Goal: Task Accomplishment & Management: Manage account settings

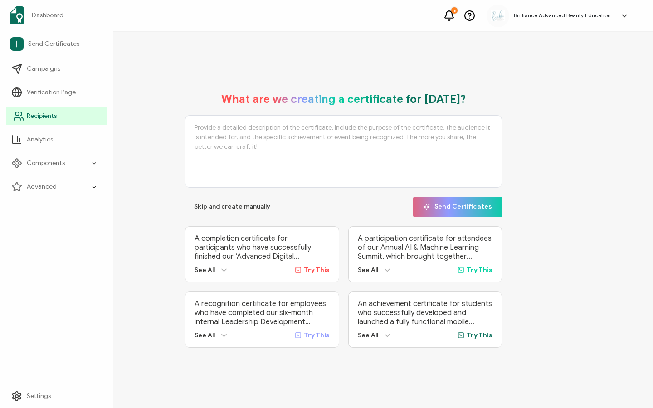
click at [41, 116] on span "Recipients" at bounding box center [42, 115] width 30 height 9
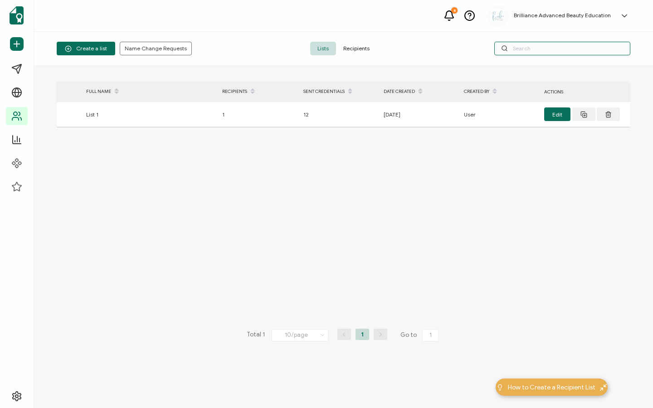
click at [522, 53] on input "text" at bounding box center [562, 49] width 136 height 14
type input "bell"
click at [354, 48] on span "Recipients" at bounding box center [356, 49] width 41 height 14
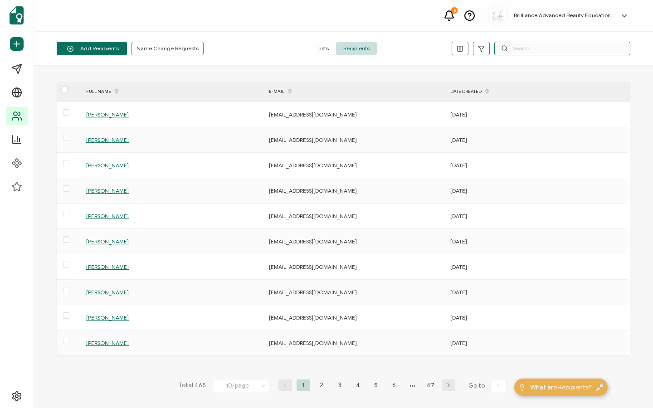
click at [524, 46] on input "text" at bounding box center [562, 49] width 136 height 14
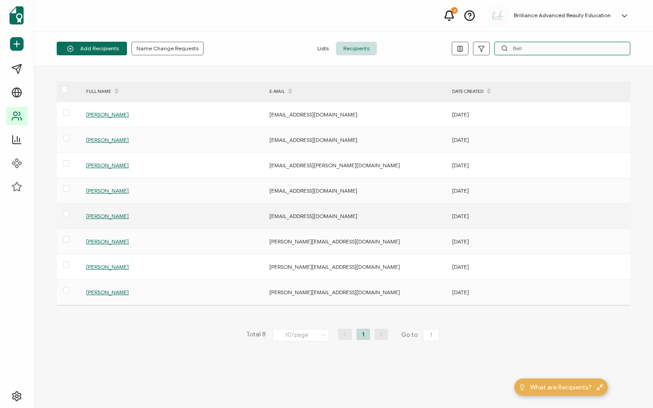
type input "Bell"
click at [99, 218] on span "[PERSON_NAME]" at bounding box center [107, 216] width 43 height 7
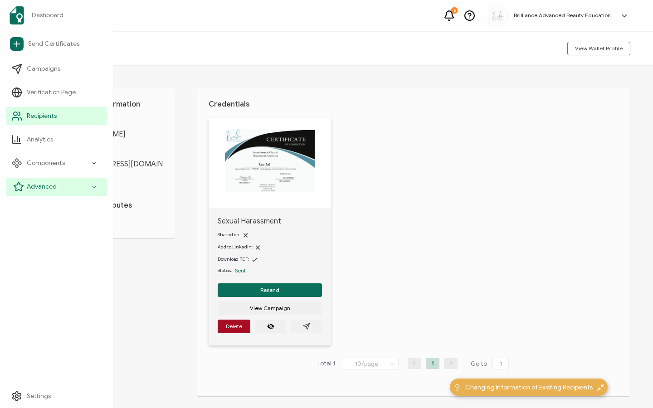
click at [55, 189] on span "Advanced" at bounding box center [42, 186] width 30 height 9
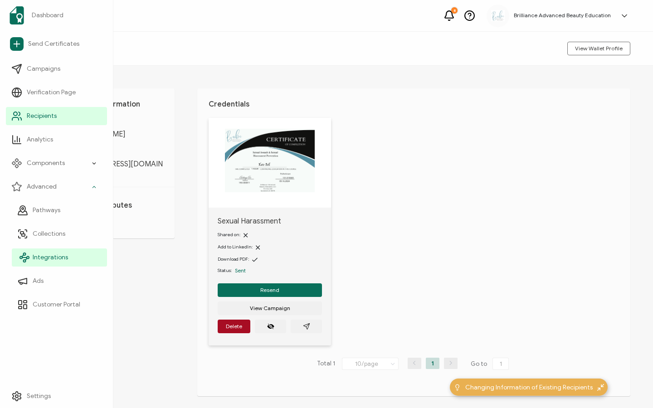
click at [63, 251] on link "Integrations" at bounding box center [59, 257] width 95 height 18
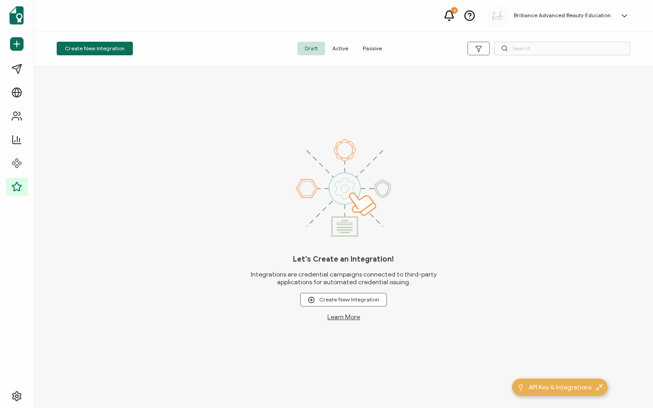
click at [343, 48] on span "Active" at bounding box center [340, 49] width 30 height 14
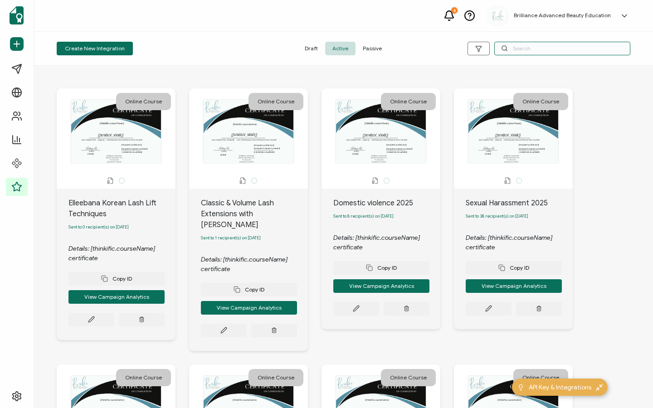
click at [521, 50] on input "text" at bounding box center [562, 49] width 136 height 14
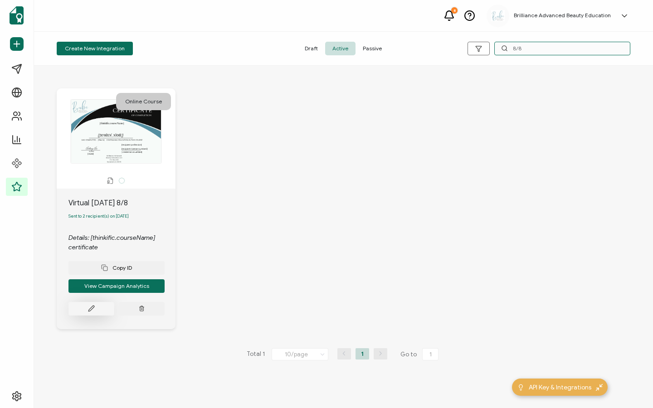
type input "8/8"
click at [88, 314] on button at bounding box center [91, 309] width 46 height 14
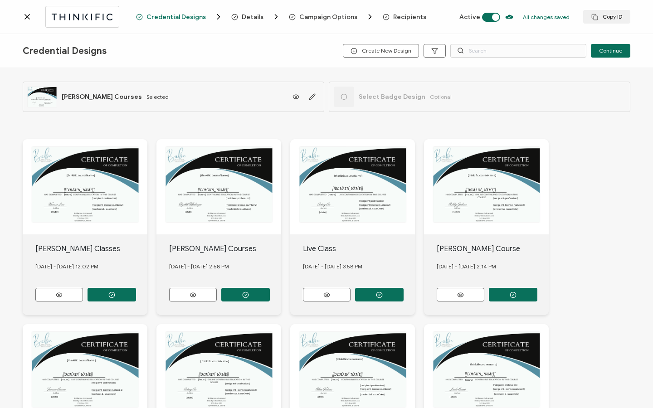
click at [396, 15] on span "Recipients" at bounding box center [409, 17] width 33 height 7
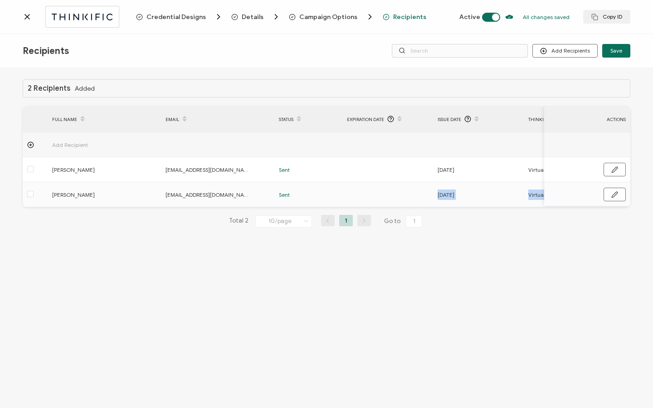
drag, startPoint x: 371, startPoint y: 207, endPoint x: 325, endPoint y: 198, distance: 46.7
click at [500, 213] on div "2 Recipients Added FULL NAME EMAIL Status Expiration Date Issue Date Thinkific …" at bounding box center [326, 160] width 607 height 163
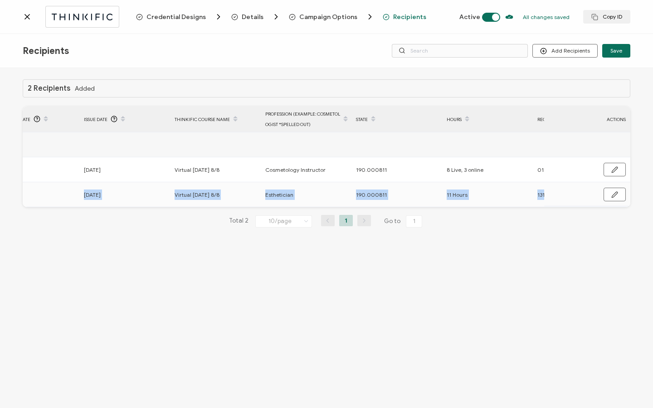
scroll to position [0, 433]
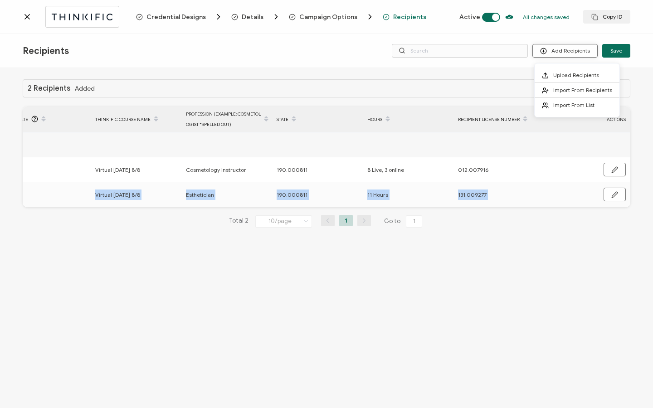
click at [571, 51] on button "Add Recipients" at bounding box center [564, 51] width 65 height 14
click at [563, 110] on li "Import From List" at bounding box center [576, 105] width 85 height 15
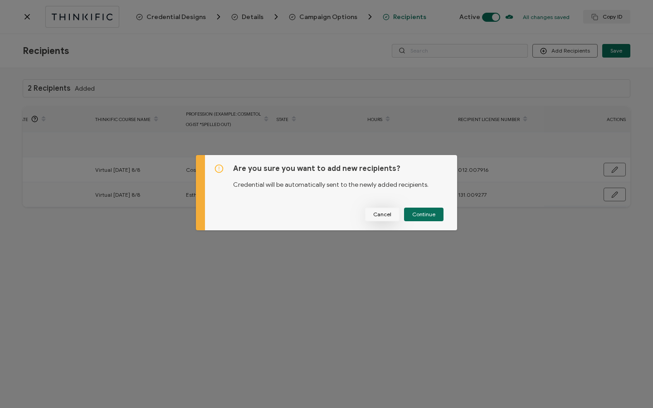
click at [388, 215] on span "Cancel" at bounding box center [382, 214] width 18 height 5
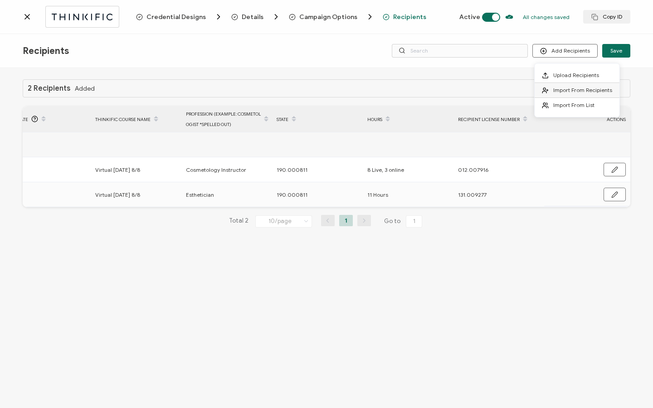
click at [564, 92] on span "Import From Recipients" at bounding box center [582, 90] width 59 height 7
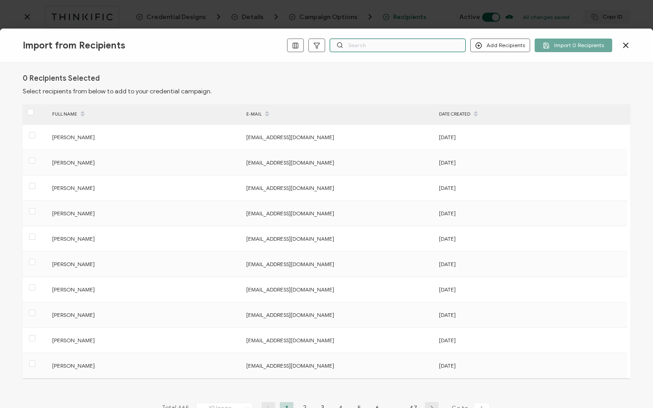
click at [427, 47] on input "text" at bounding box center [397, 46] width 136 height 14
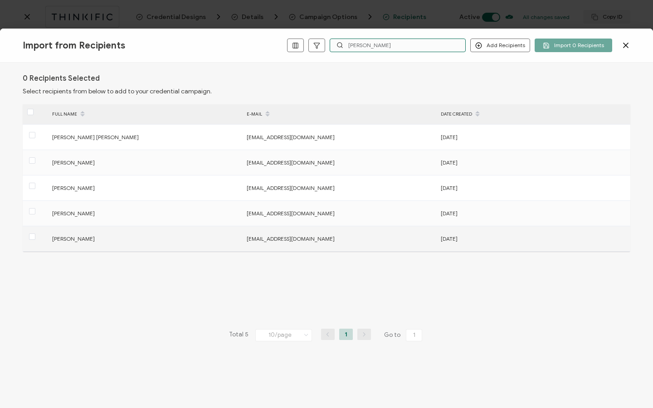
type input "[PERSON_NAME]"
click at [170, 241] on div "[PERSON_NAME]" at bounding box center [144, 238] width 193 height 10
click at [63, 241] on span "[PERSON_NAME]" at bounding box center [73, 238] width 43 height 7
click at [34, 238] on span at bounding box center [32, 236] width 6 height 6
click at [35, 233] on input "checkbox" at bounding box center [35, 233] width 0 height 0
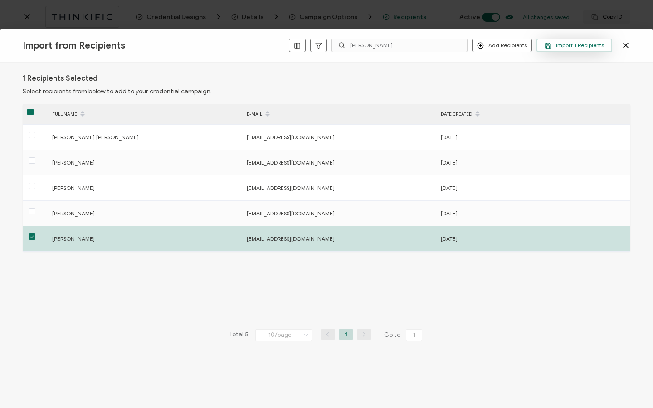
click at [588, 47] on span "Import 1 Recipients" at bounding box center [573, 45] width 59 height 7
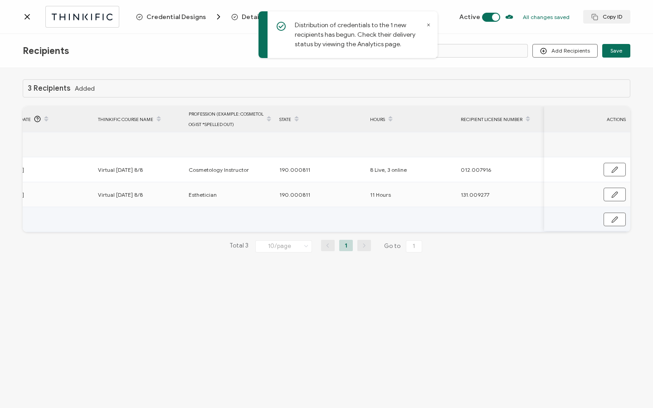
click at [615, 213] on button "button" at bounding box center [614, 220] width 22 height 14
click at [504, 220] on input "text" at bounding box center [499, 220] width 79 height 15
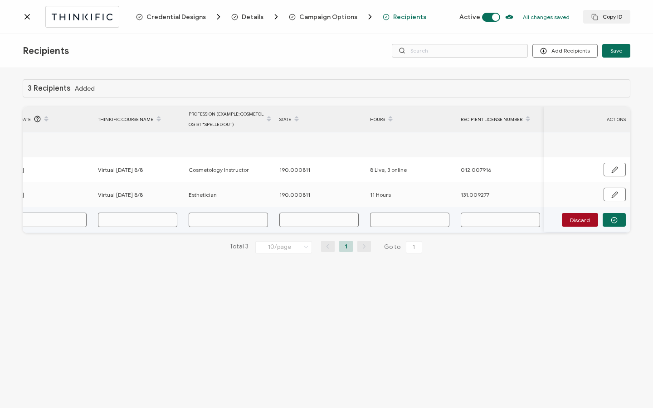
paste input "131.015669"
type input "131.015669"
click at [402, 224] on input "text" at bounding box center [409, 220] width 79 height 15
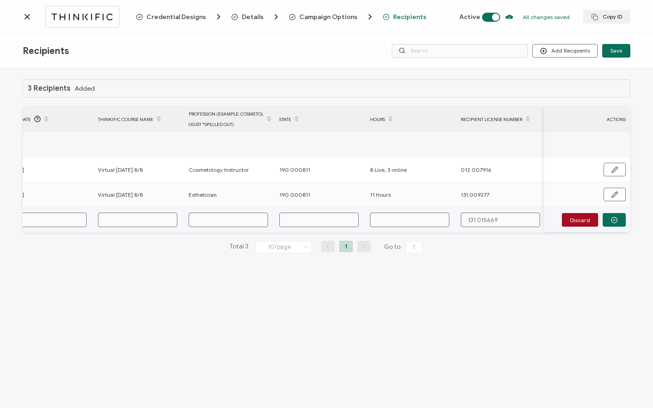
type input "8"
type input "8 L"
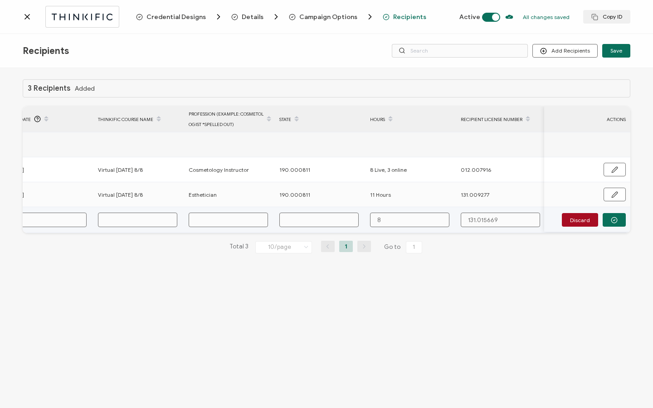
type input "8 L"
type input "8 LI"
type input "8 LIBV"
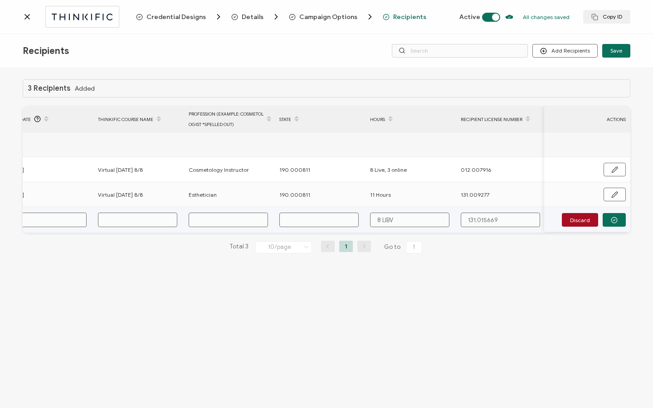
type input "8 LIB"
type input "8 LI"
type input "8 LIV"
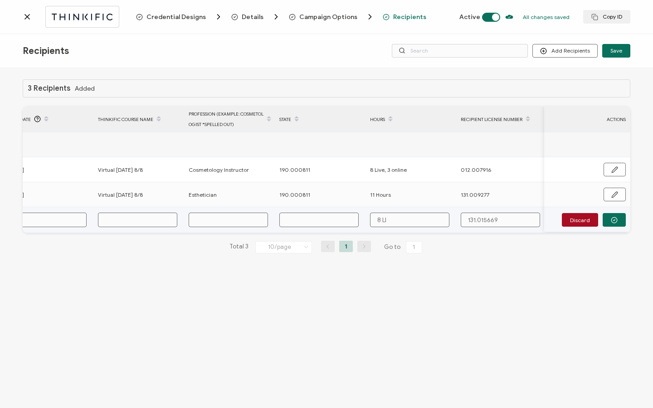
type input "8 LIV"
type input "8 LIVE"
type input "8 LIV"
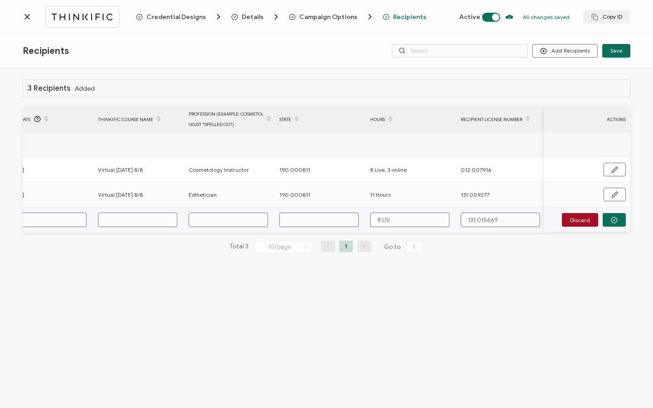
type input "8 LI"
type input "8 L"
type input "8 Li"
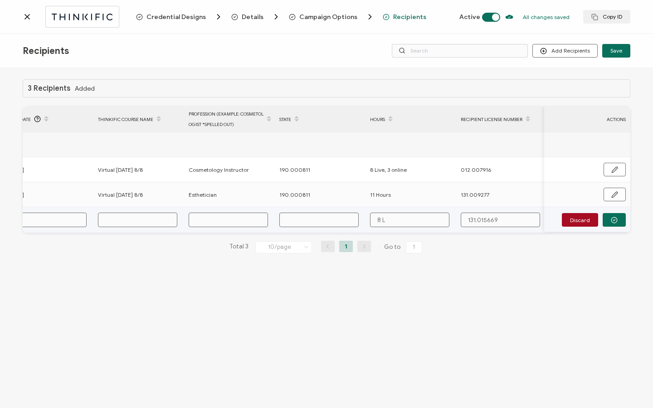
type input "8 Li"
type input "8 Liv"
type input "8 Live"
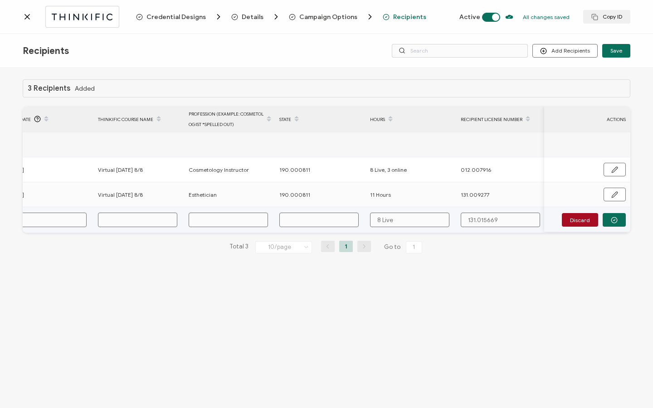
type input "8 Live,"
type input "8 Live, 3"
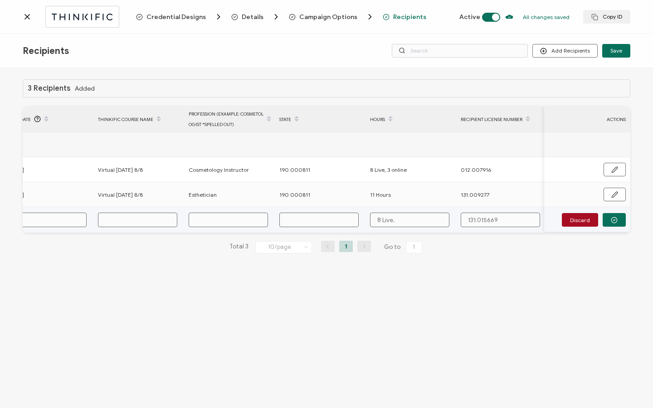
type input "8 Live, 3"
type input "8 Live, 3 o"
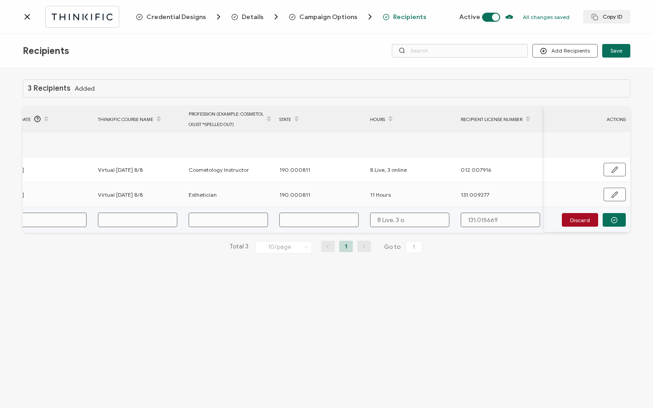
type input "8 Live, 3 on"
type input "8 Live, 3 onl"
type input "8 Live, 3 onli"
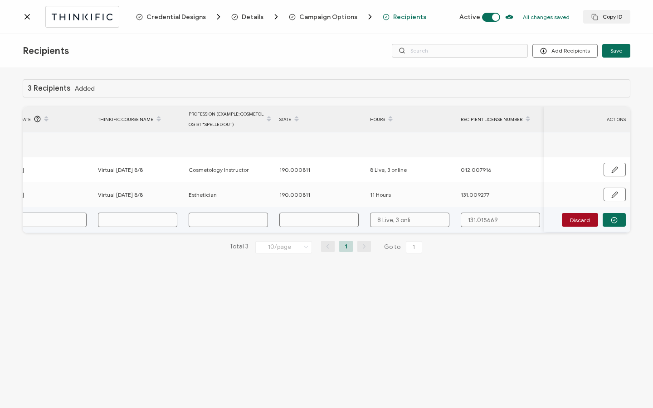
type input "8 Live, 3 onli"
type input "8 Live, 3 onlin"
type input "8 Live, 3 online"
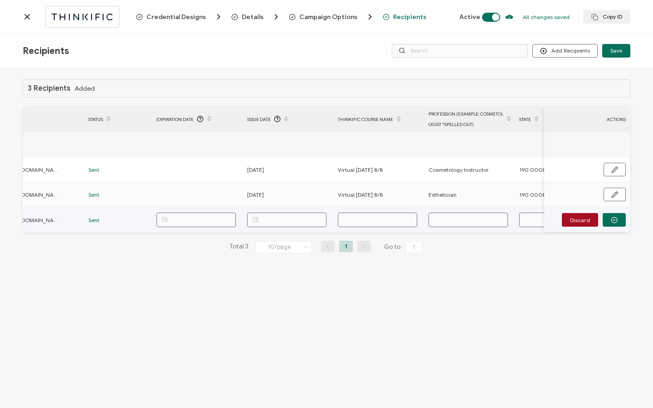
type input "8 Live, 3 online"
click at [271, 220] on input "text" at bounding box center [286, 220] width 79 height 15
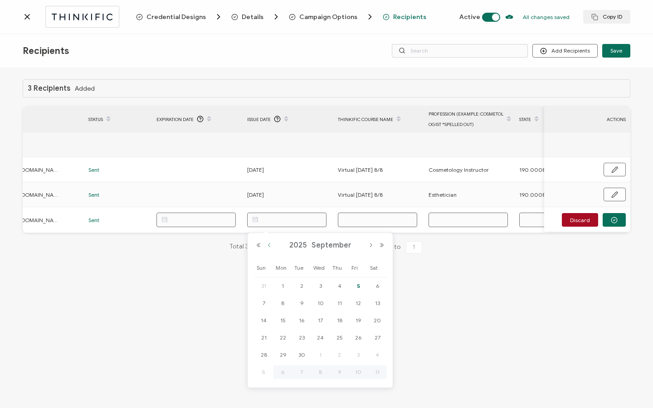
click at [270, 244] on button "Previous Month" at bounding box center [269, 245] width 11 height 6
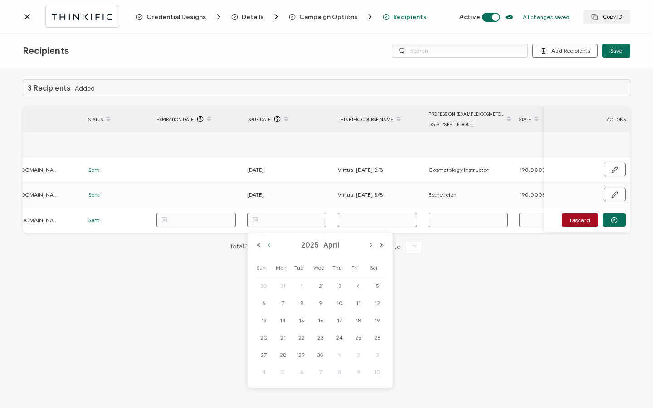
click at [269, 244] on button "Previous Month" at bounding box center [269, 245] width 11 height 6
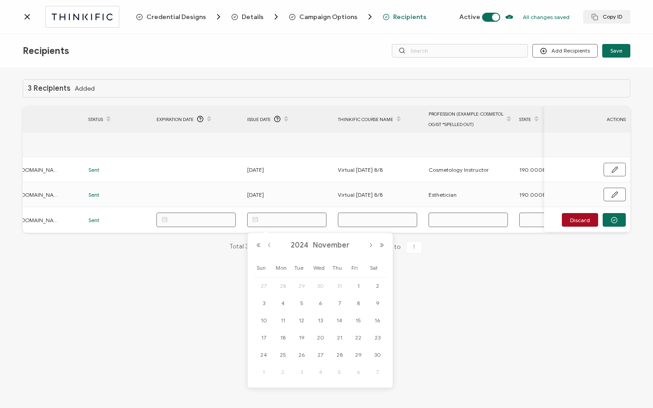
click at [269, 244] on button "Previous Month" at bounding box center [269, 245] width 11 height 6
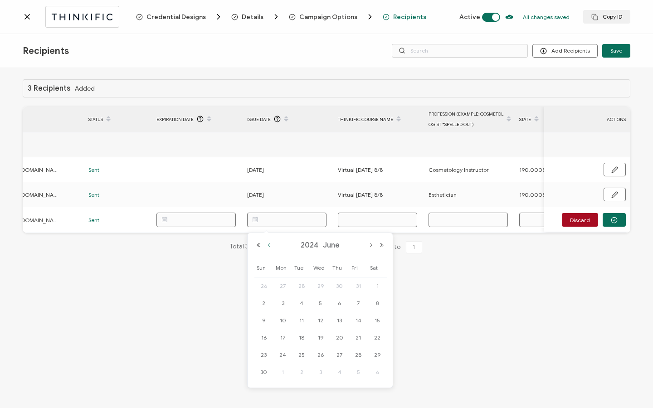
click at [269, 244] on button "Previous Month" at bounding box center [269, 245] width 11 height 6
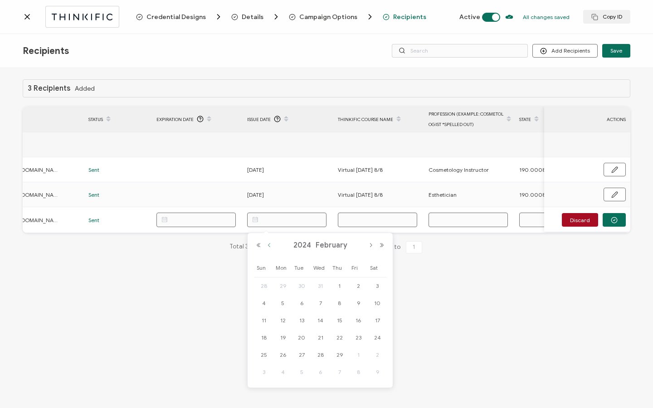
click at [269, 244] on button "Previous Month" at bounding box center [269, 245] width 11 height 6
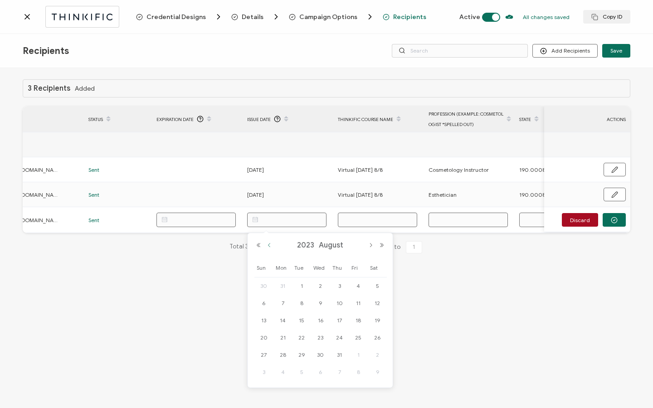
click at [269, 244] on button "Previous Month" at bounding box center [269, 245] width 11 height 6
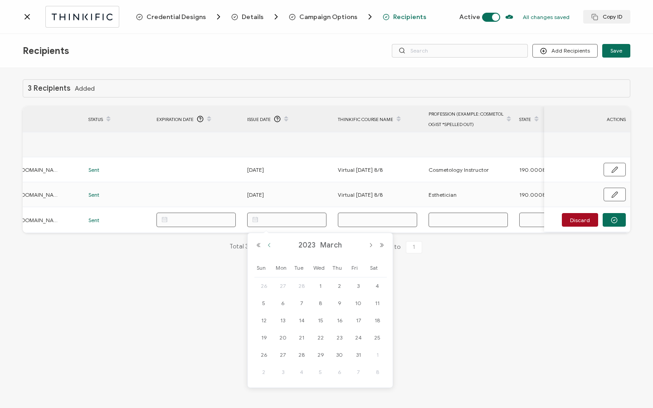
click at [269, 244] on button "Previous Month" at bounding box center [269, 245] width 11 height 6
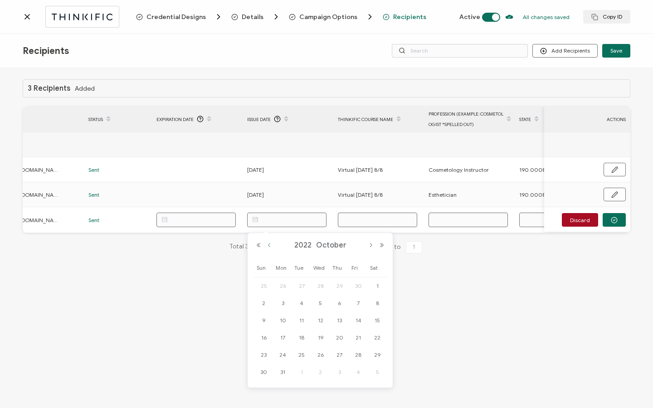
click at [269, 244] on button "Previous Month" at bounding box center [269, 245] width 11 height 6
click at [283, 304] on span "8" at bounding box center [282, 303] width 11 height 11
type input "[DATE]"
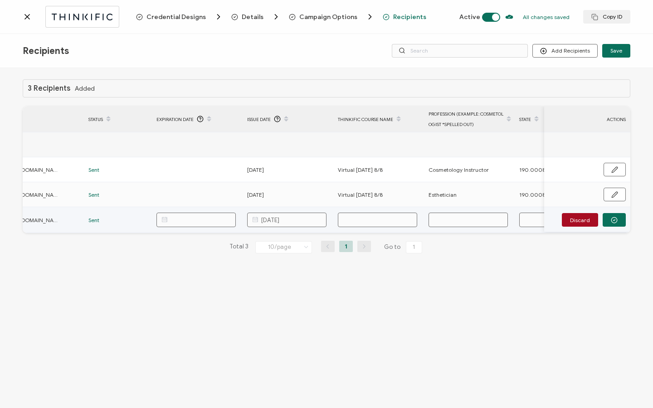
click at [366, 219] on input "text" at bounding box center [377, 220] width 79 height 15
type input "V"
type input "Vi"
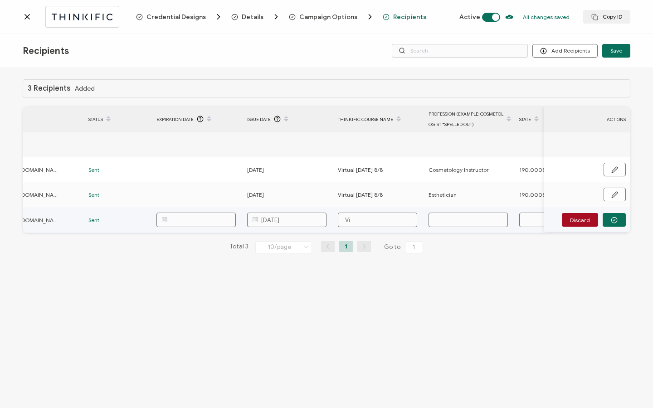
type input "Vir"
type input "Virt"
type input "Virtu"
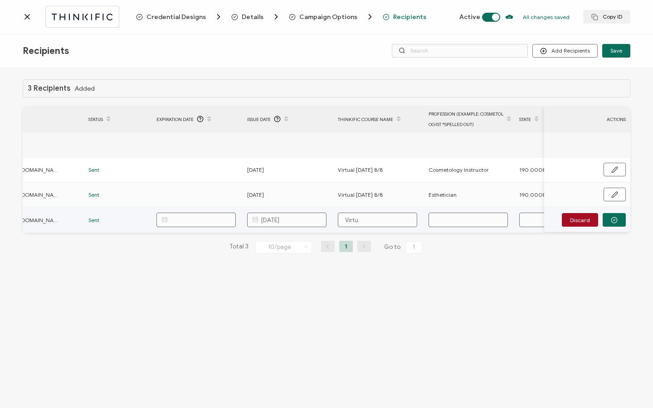
type input "Virtu"
type input "Virtua"
type input "Virtual"
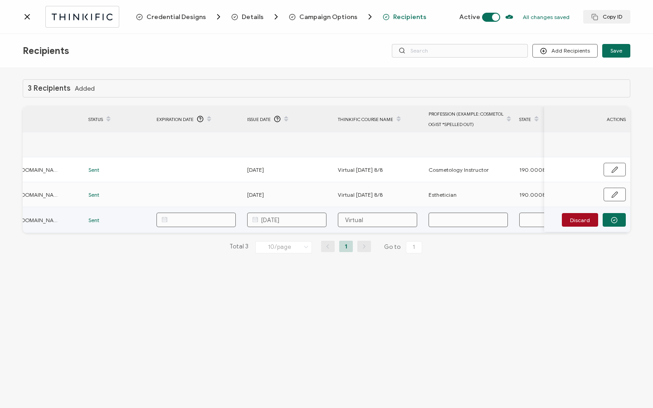
type input "Virtual"
type input "Virtual E"
type input "Virtual Ed"
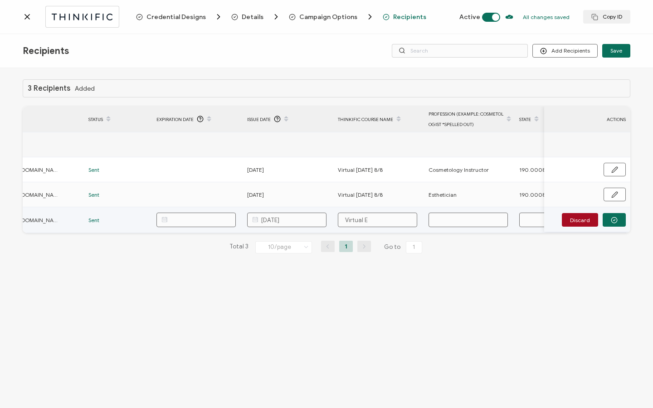
type input "Virtual Ed"
type input "Virtual Edu"
type input "Virtual Educ"
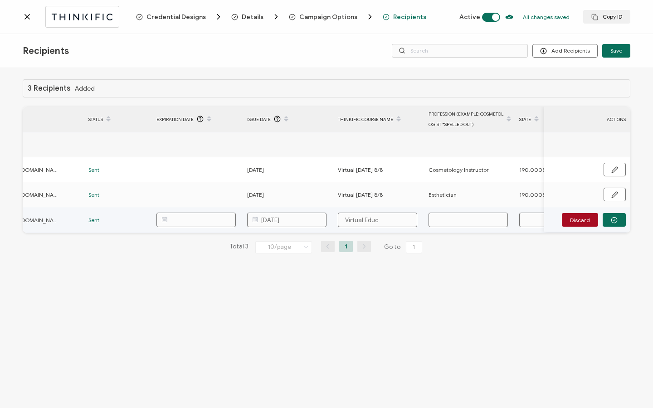
type input "Virtual Educa"
type input "Virtual Educat"
type input "Virtual Educati"
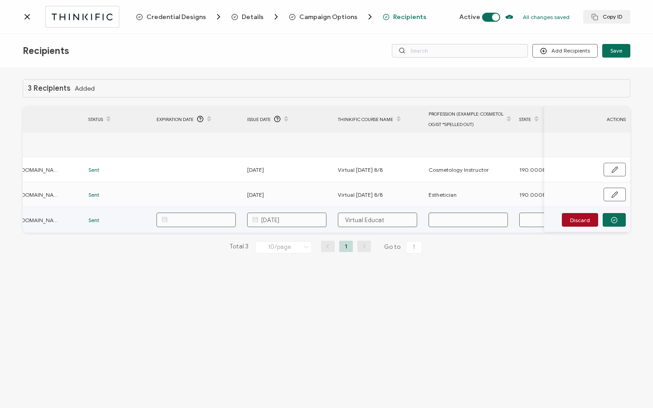
type input "Virtual Educati"
type input "Virtual Educatio"
type input "Virtual Education"
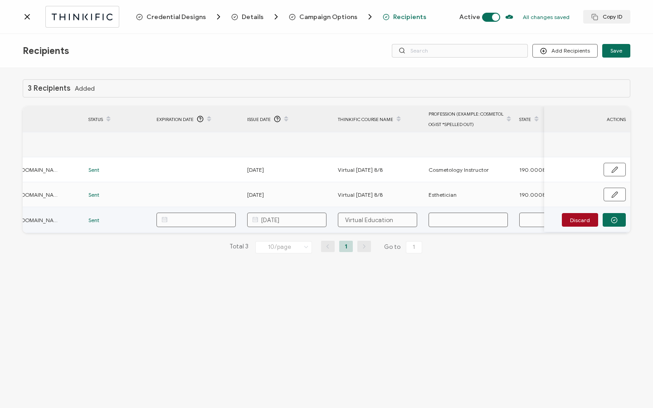
type input "Virtual Education"
type input "Virtual Education D"
type input "Virtual Education Da"
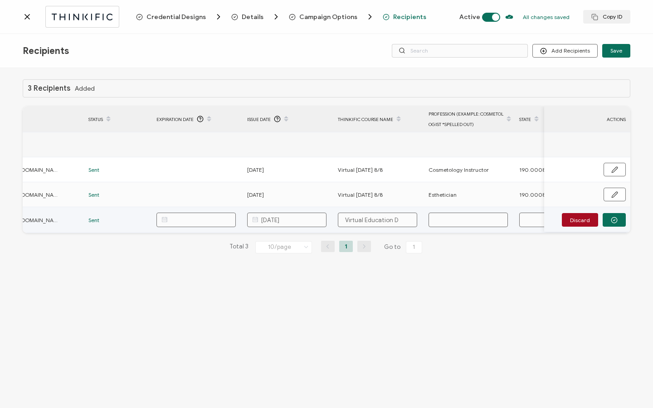
type input "Virtual Education Da"
type input "Virtual [DATE]"
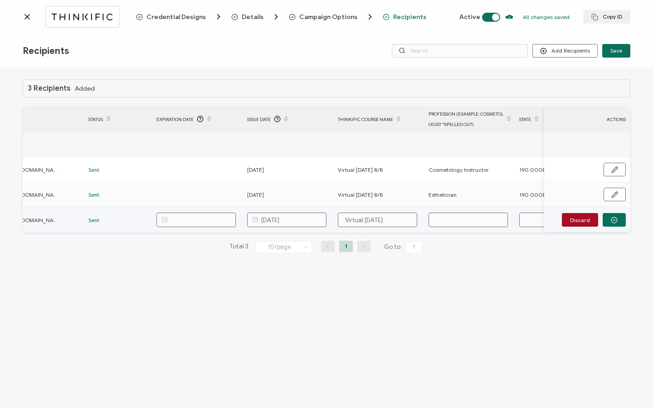
type input "Virtual [DATE] 8"
type input "Virtual [DATE] 8/"
type input "Virtual [DATE] 8/8"
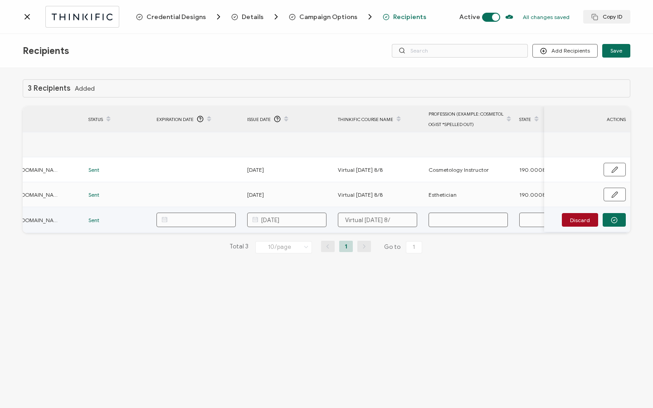
type input "Virtual [DATE] 8/8"
type input "E"
type input "Es"
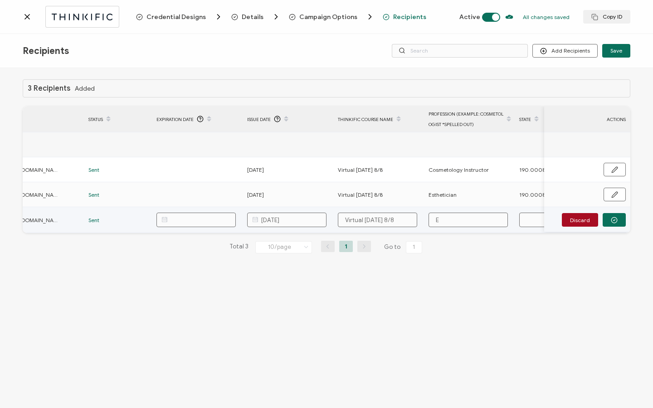
type input "Es"
type input "Est"
type input "Esth"
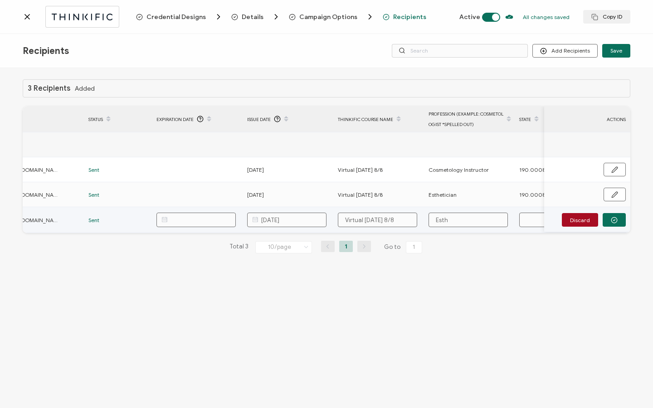
type input "Esthe"
type input "Esthet"
type input "Estheti"
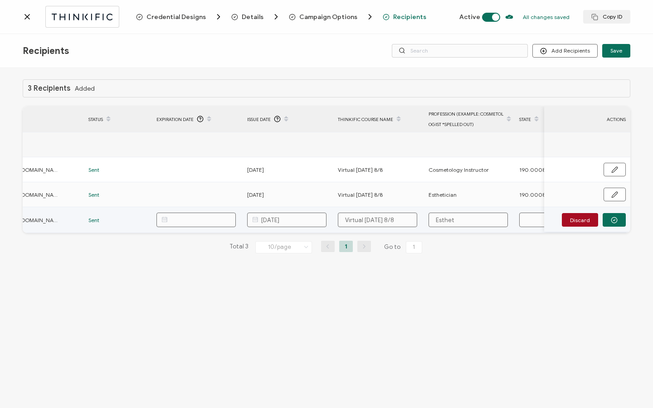
type input "Estheti"
type input "Esthetic"
type input "Esthetici"
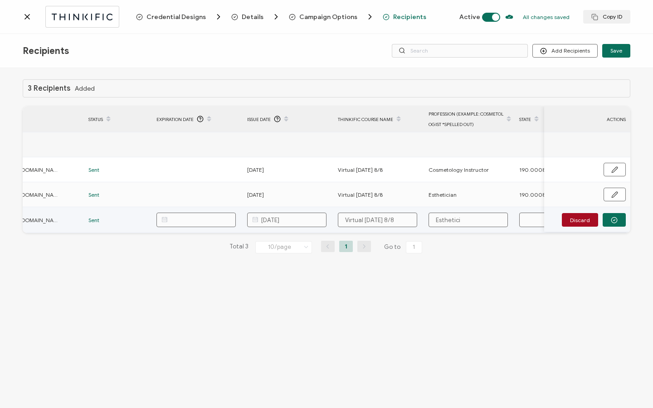
type input "Estheticia"
type input "Esthetician"
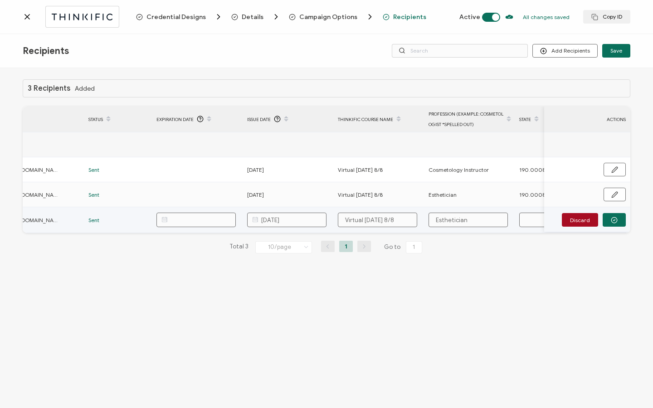
type input "1"
type input "19"
type input "190"
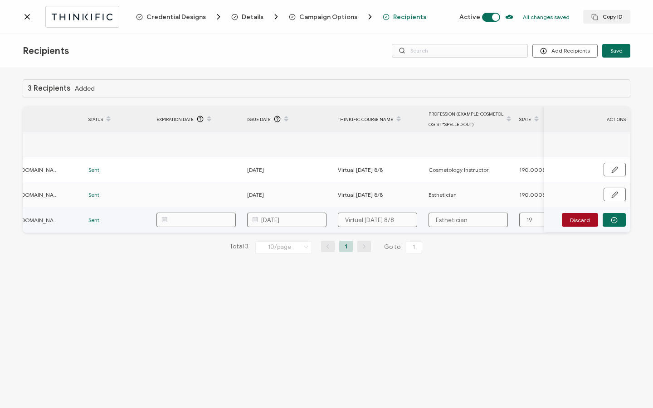
type input "190"
type input "190."
type input "190.0"
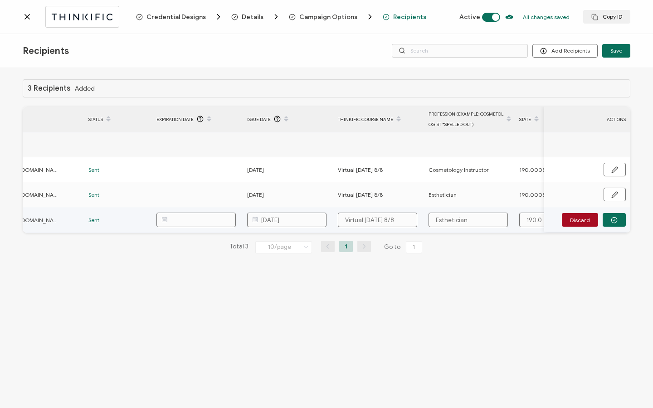
type input "190.00"
type input "190.000"
type input "190.0008"
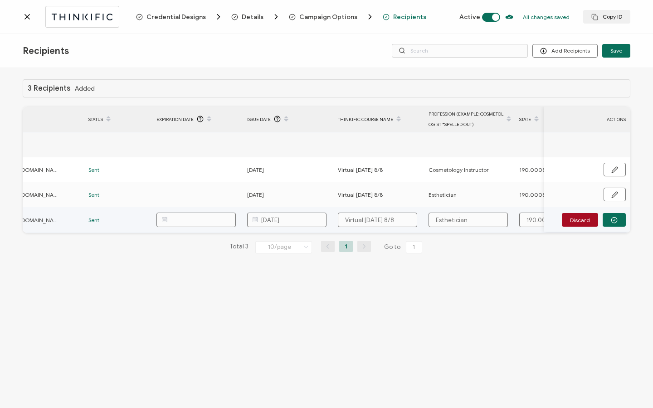
type input "190.0008"
type input "190.00081"
type input "190.000811"
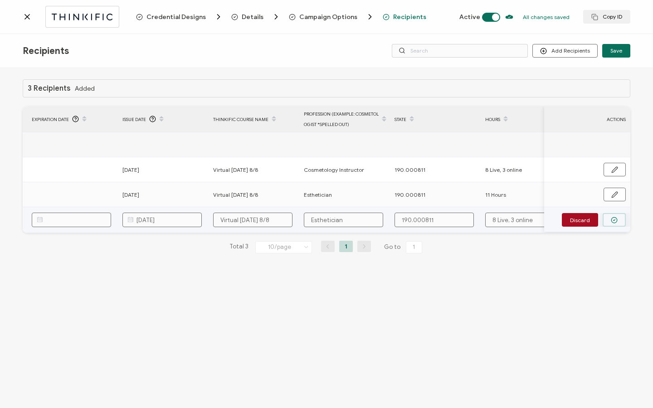
type input "190.000811"
click at [616, 222] on circle "button" at bounding box center [614, 220] width 6 height 6
click at [616, 222] on icon "button" at bounding box center [614, 219] width 7 height 7
click at [612, 222] on icon "button" at bounding box center [613, 220] width 7 height 7
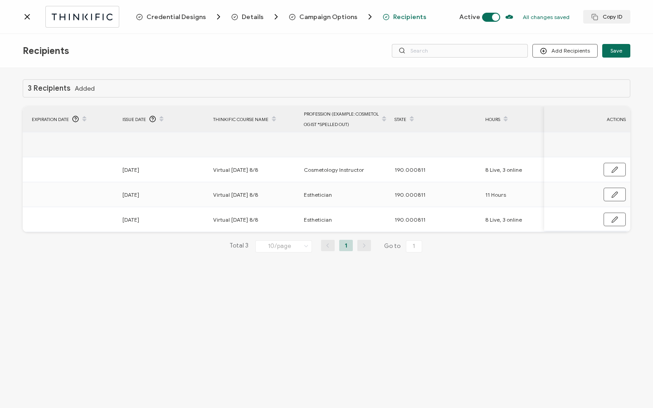
click at [29, 23] on div at bounding box center [79, 16] width 113 height 21
click at [28, 18] on icon at bounding box center [27, 17] width 5 height 5
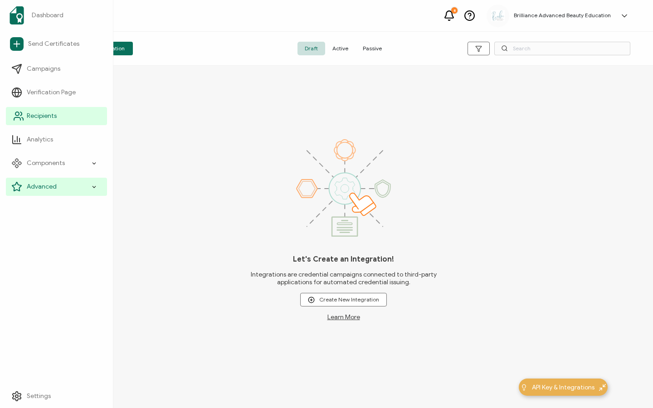
click at [63, 116] on link "Recipients" at bounding box center [56, 116] width 101 height 18
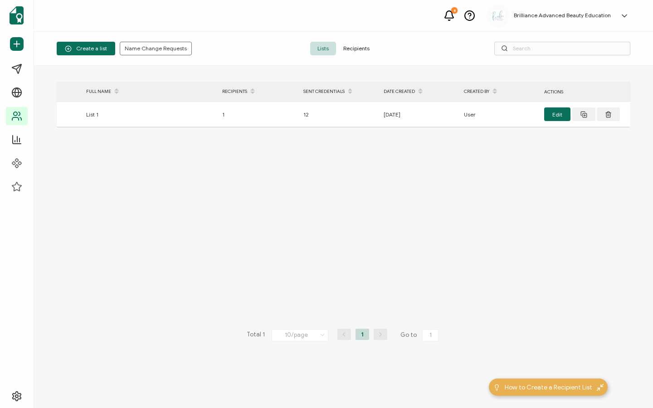
click at [353, 52] on span "Recipients" at bounding box center [356, 49] width 41 height 14
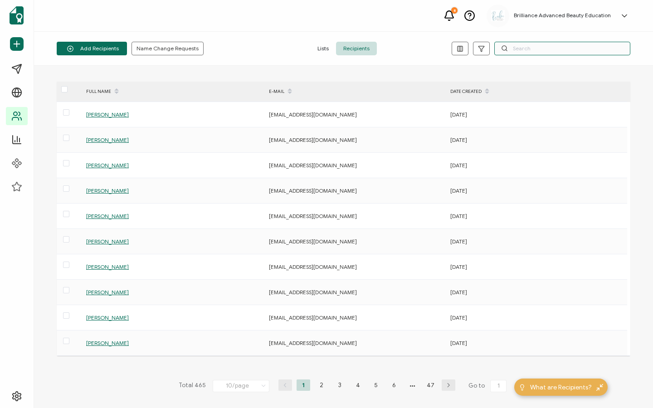
click at [531, 46] on input "text" at bounding box center [562, 49] width 136 height 14
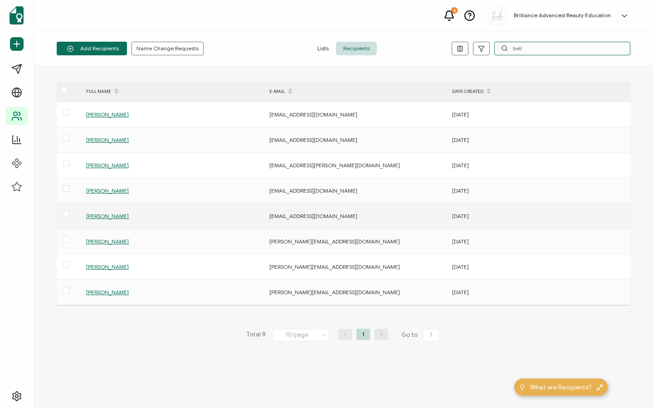
type input "bell"
click at [98, 215] on span "[PERSON_NAME]" at bounding box center [107, 216] width 43 height 7
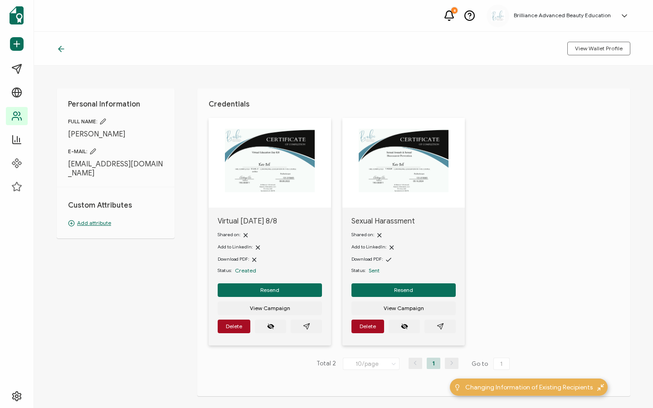
click at [91, 219] on p "Add attribute" at bounding box center [115, 223] width 95 height 8
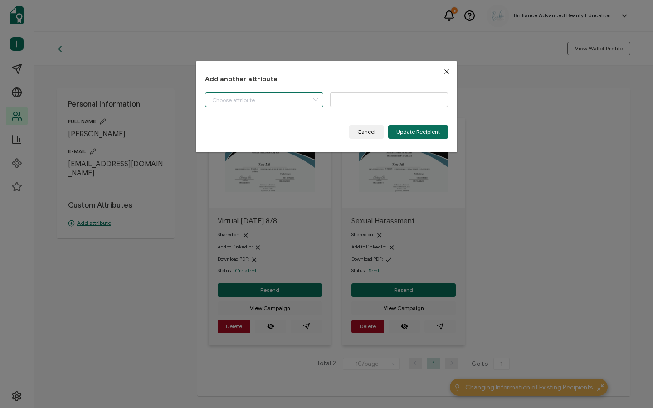
click at [276, 102] on input "dialog" at bounding box center [264, 99] width 118 height 15
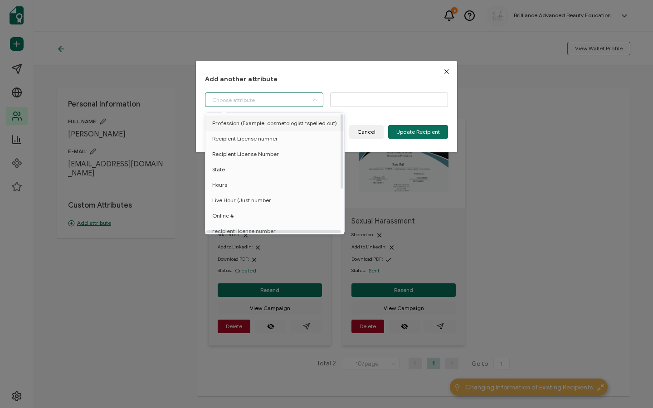
click at [285, 123] on span "Profession (Example: cosmetologist *spelled out)" at bounding box center [274, 123] width 125 height 15
type input "Profession (Example: cosmetologist *spelled out)"
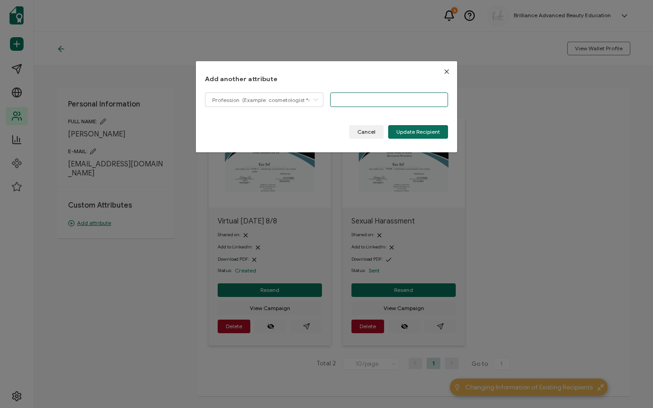
click at [368, 100] on input "dialog" at bounding box center [389, 99] width 118 height 15
type input "Esthetician"
click at [399, 132] on span "Update Recipient" at bounding box center [418, 131] width 44 height 5
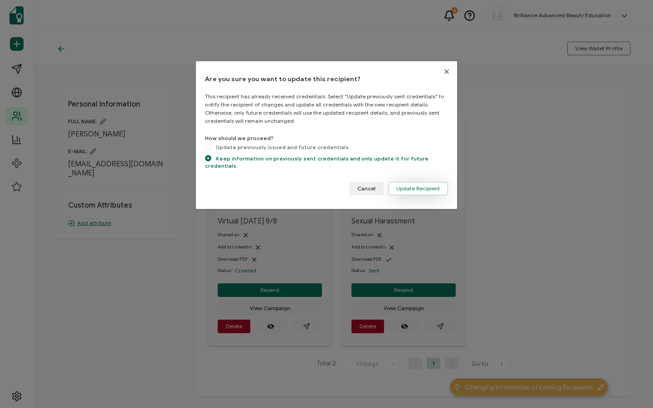
click at [404, 182] on button "Update Recipient" at bounding box center [418, 189] width 60 height 14
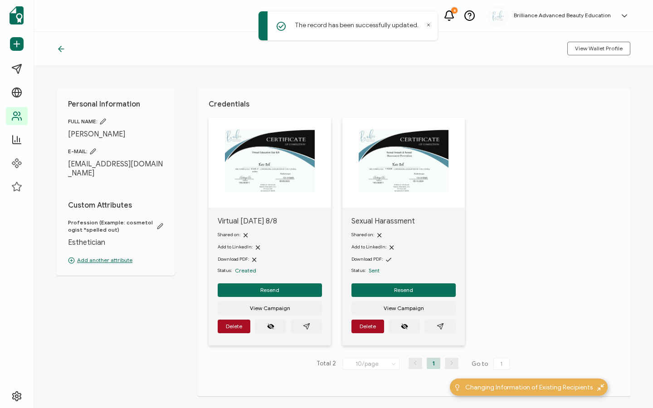
click at [122, 256] on p "Add another attribute" at bounding box center [115, 260] width 95 height 8
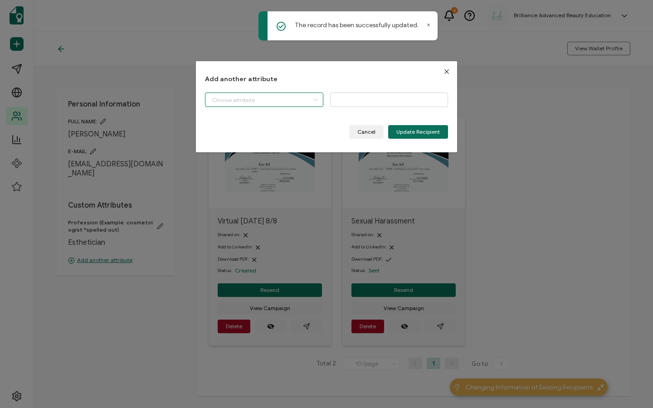
click at [276, 98] on input "dialog" at bounding box center [264, 99] width 118 height 15
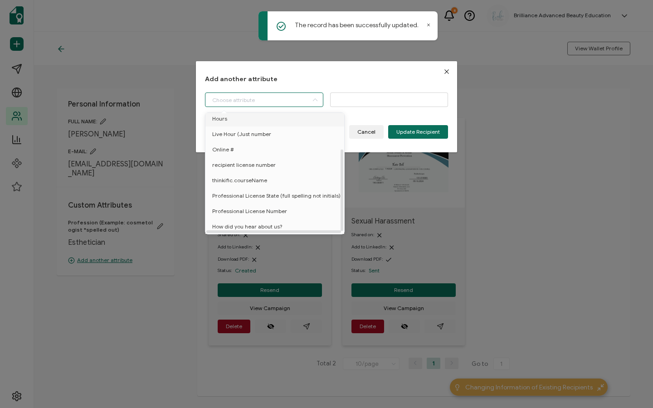
scroll to position [55, 0]
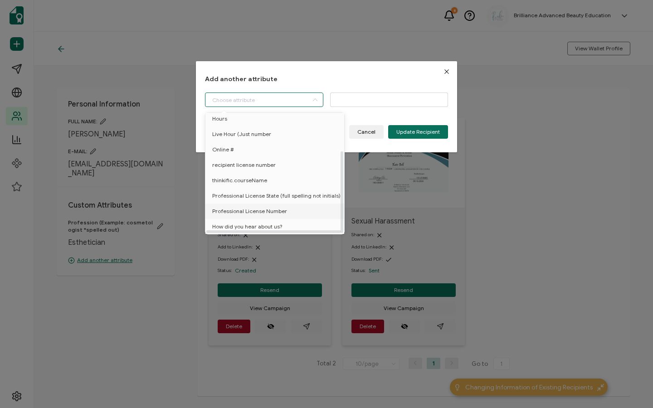
click at [285, 203] on li "Professional License Number" at bounding box center [276, 210] width 146 height 15
type input "Professional License Number"
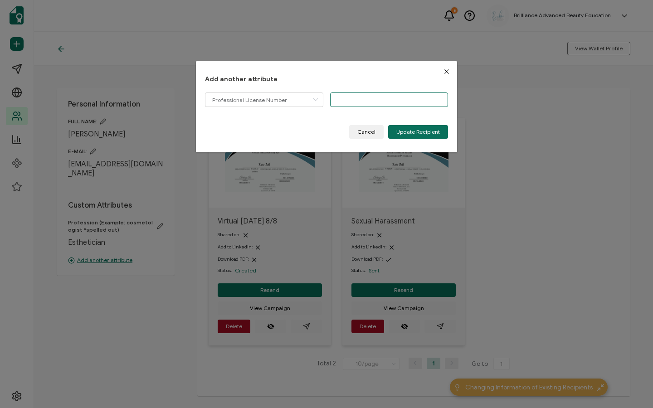
click at [378, 102] on input "dialog" at bounding box center [389, 99] width 118 height 15
paste input "131.015669"
type input "131.015669"
click at [416, 134] on span "Update Recipient" at bounding box center [418, 131] width 44 height 5
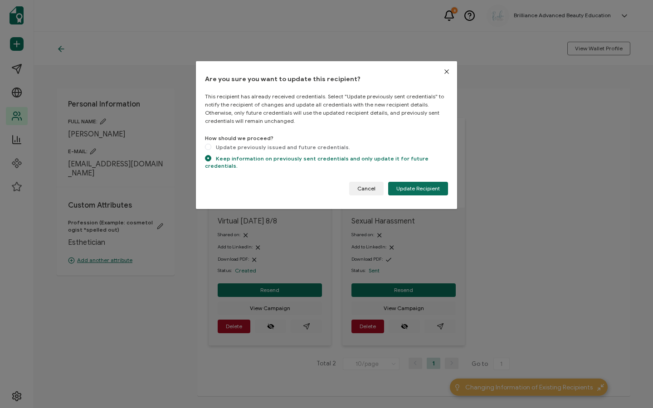
click at [412, 182] on button "Update Recipient" at bounding box center [418, 189] width 60 height 14
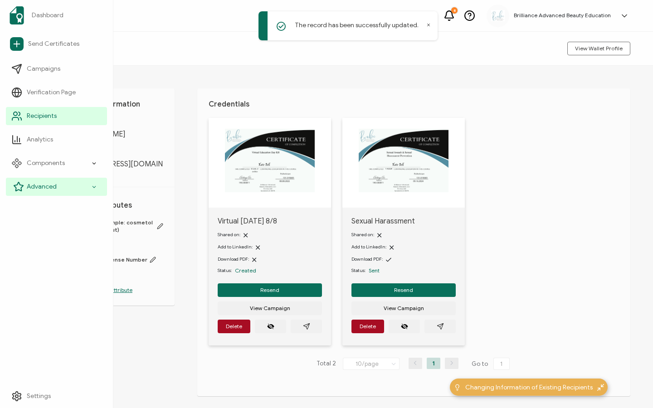
click at [36, 184] on span "Advanced" at bounding box center [42, 186] width 30 height 9
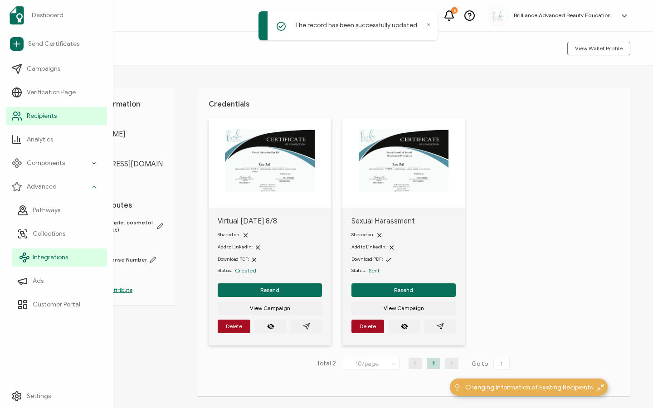
click at [52, 254] on span "Integrations" at bounding box center [50, 257] width 35 height 9
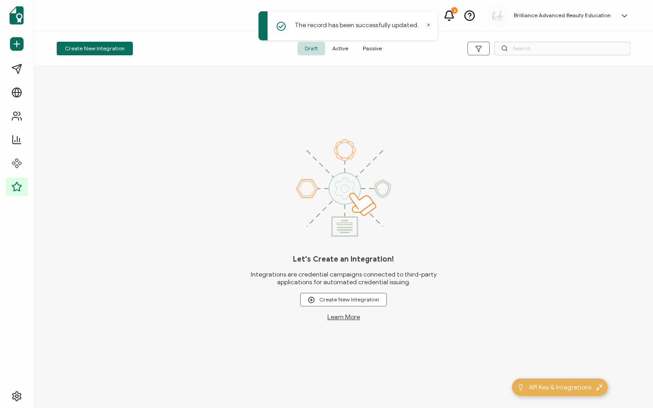
click at [348, 50] on span "Active" at bounding box center [340, 49] width 30 height 14
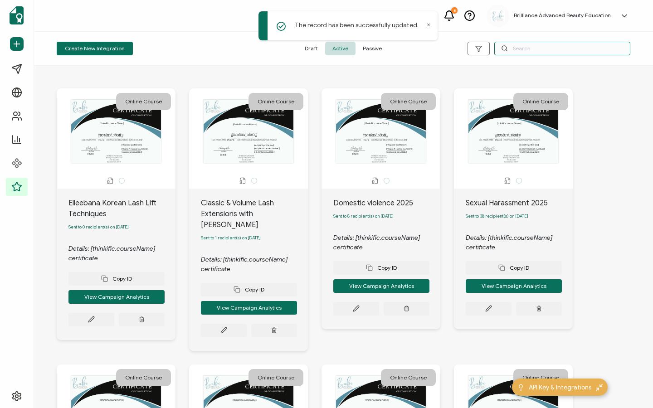
click at [534, 51] on input "text" at bounding box center [562, 49] width 136 height 14
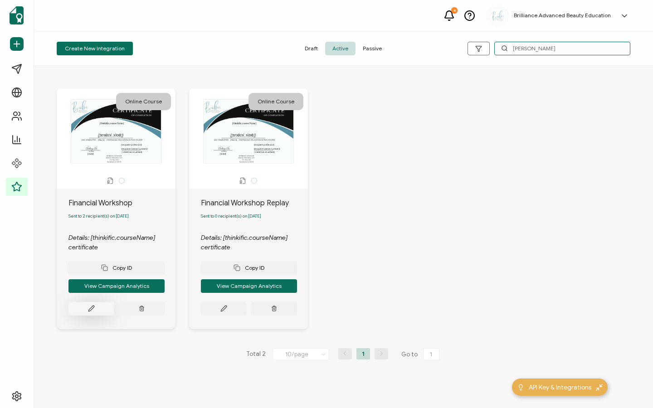
type input "[PERSON_NAME]"
click at [91, 308] on icon at bounding box center [91, 308] width 7 height 7
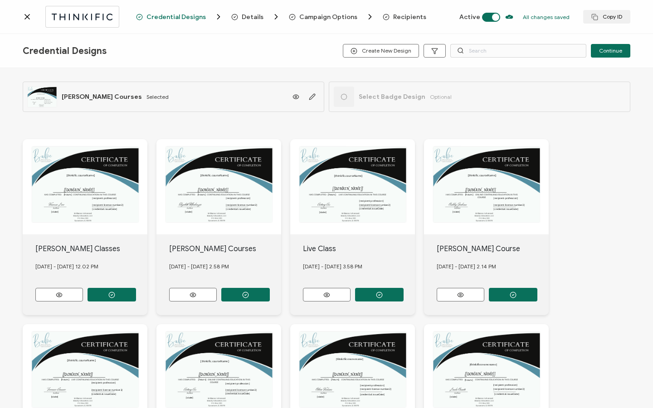
click at [396, 15] on span "Recipients" at bounding box center [409, 17] width 33 height 7
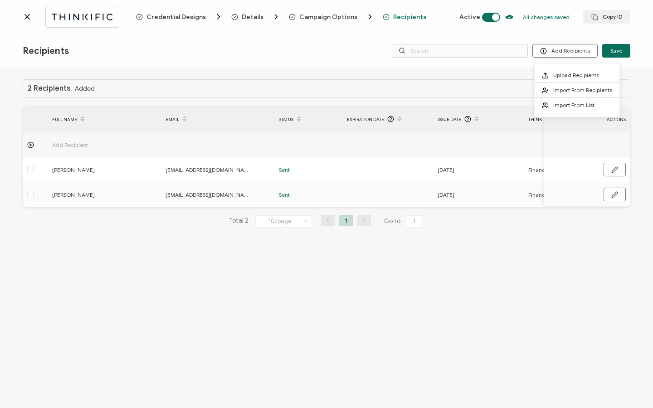
click at [562, 49] on button "Add Recipients" at bounding box center [564, 51] width 65 height 14
click at [555, 84] on li "Import From Recipients" at bounding box center [576, 90] width 85 height 15
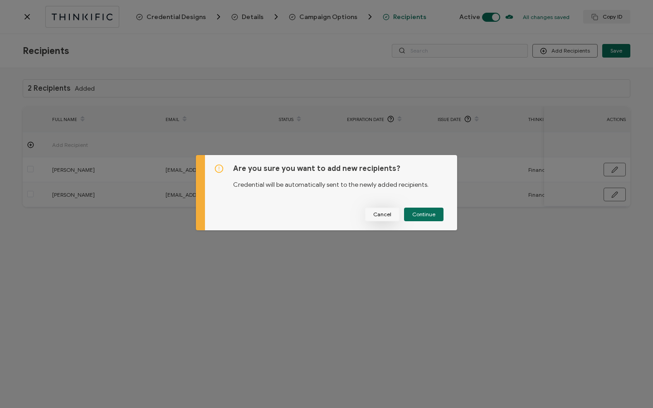
click at [385, 214] on span "Cancel" at bounding box center [382, 214] width 18 height 5
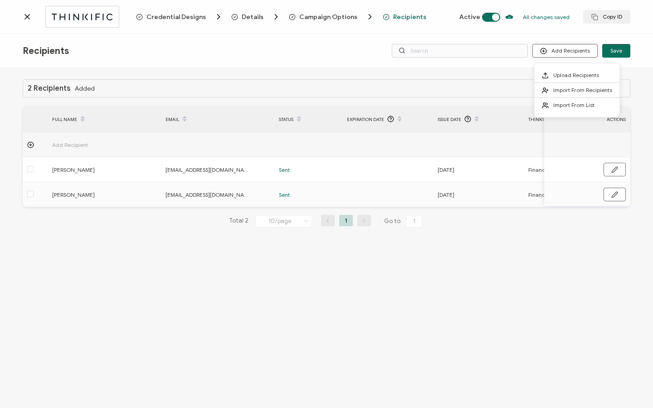
click at [560, 48] on button "Add Recipients" at bounding box center [564, 51] width 65 height 14
click at [551, 90] on span at bounding box center [547, 90] width 11 height 7
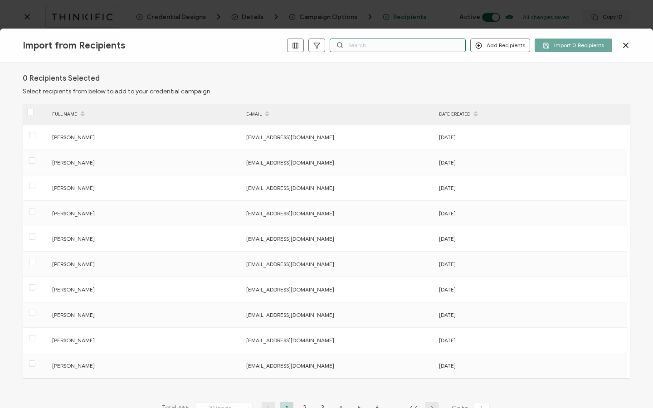
click at [382, 46] on input "text" at bounding box center [397, 46] width 136 height 14
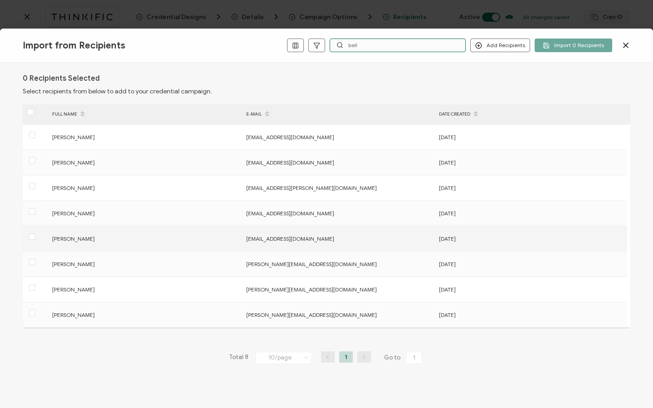
type input "bell"
click at [53, 237] on span "[PERSON_NAME]" at bounding box center [73, 238] width 43 height 7
click at [31, 238] on span at bounding box center [32, 236] width 6 height 6
click at [35, 233] on input "checkbox" at bounding box center [35, 233] width 0 height 0
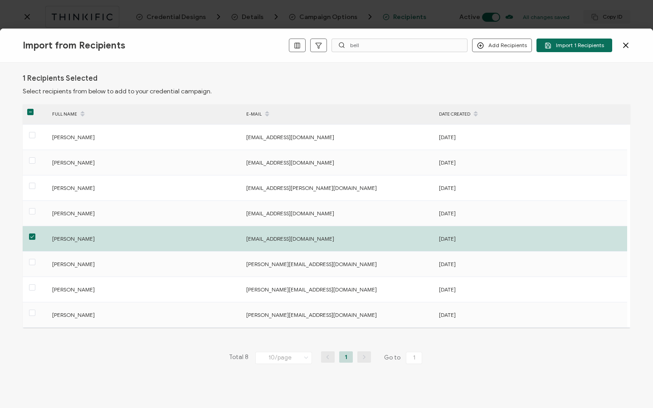
click at [576, 49] on button "Import 1 Recipients" at bounding box center [574, 46] width 76 height 14
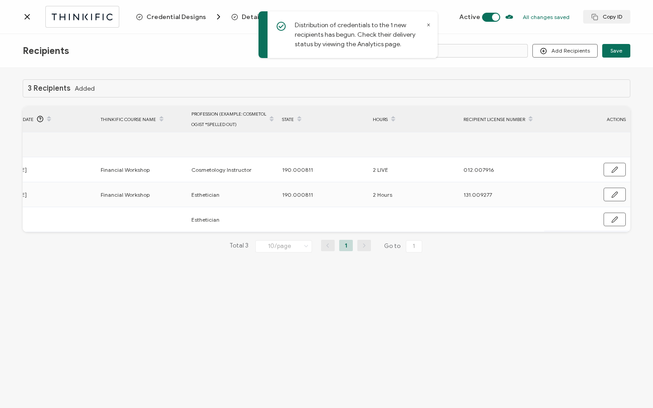
scroll to position [0, 433]
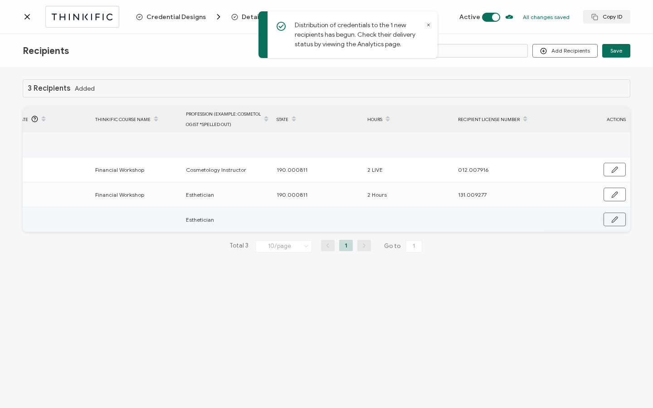
click at [615, 218] on icon "button" at bounding box center [613, 219] width 5 height 5
click at [498, 222] on input "text" at bounding box center [497, 220] width 79 height 15
paste input "131.015669"
type input "131.015669"
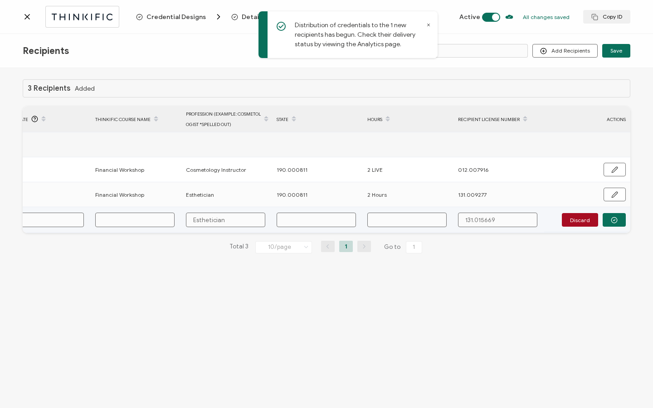
type input "131.015669"
drag, startPoint x: 409, startPoint y: 213, endPoint x: 408, endPoint y: 219, distance: 6.8
click at [408, 219] on input "text" at bounding box center [406, 220] width 79 height 15
type input "2"
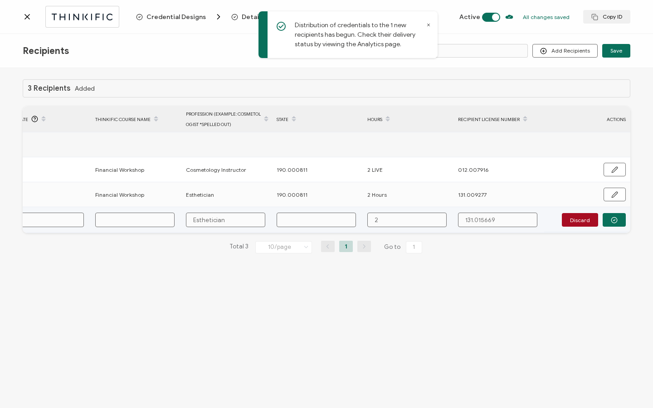
type input "2"
type input "2 H"
type input "2 Ho"
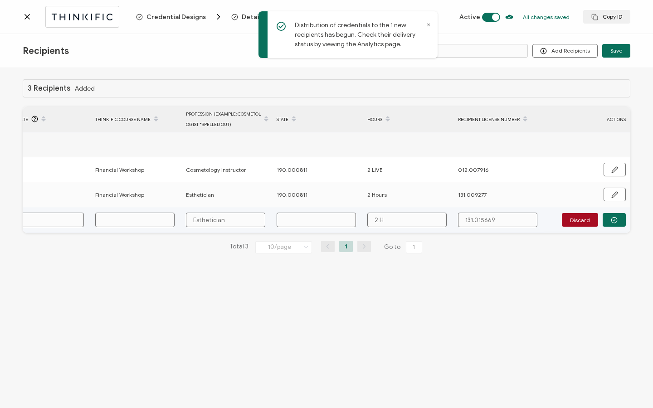
type input "2 Ho"
type input "2 Hou"
type input "2 Hour"
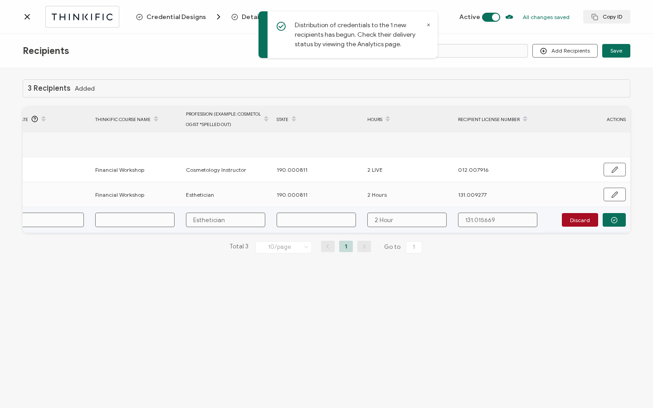
type input "2 Hours"
type input "1"
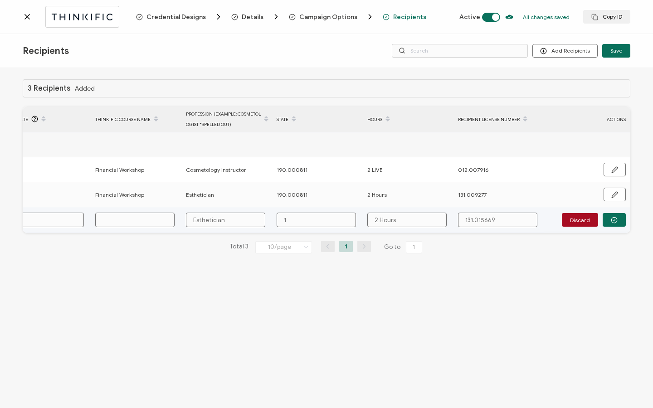
type input "19"
type input "190"
type input "190."
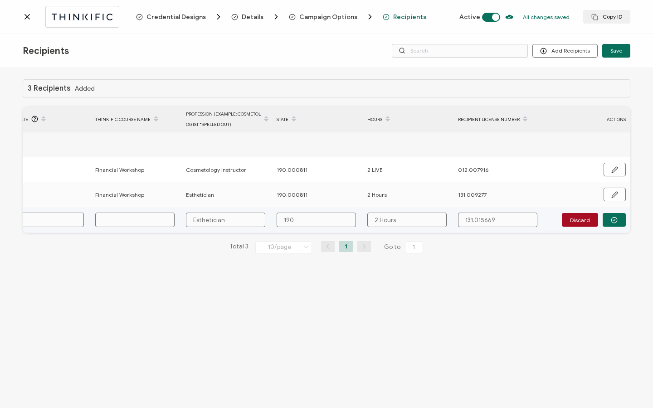
type input "190."
type input "190.0"
type input "190.00"
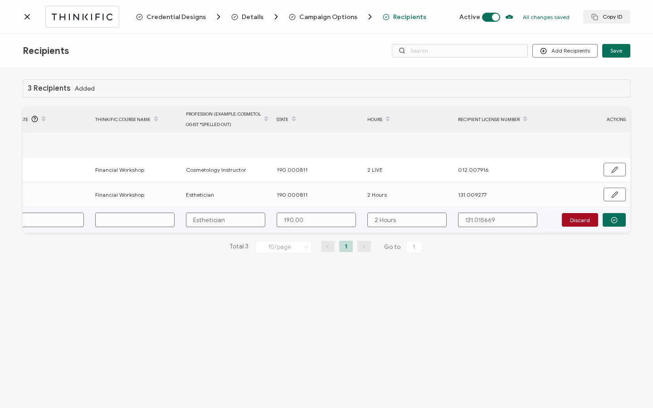
type input "190.000"
type input "190.0008"
type input "190.00081"
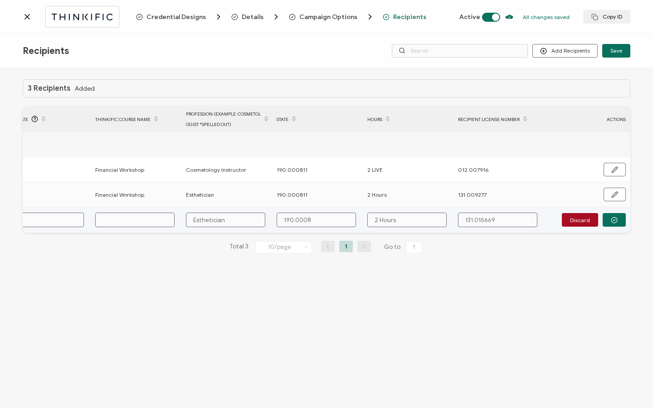
type input "190.00081"
type input "190.000811"
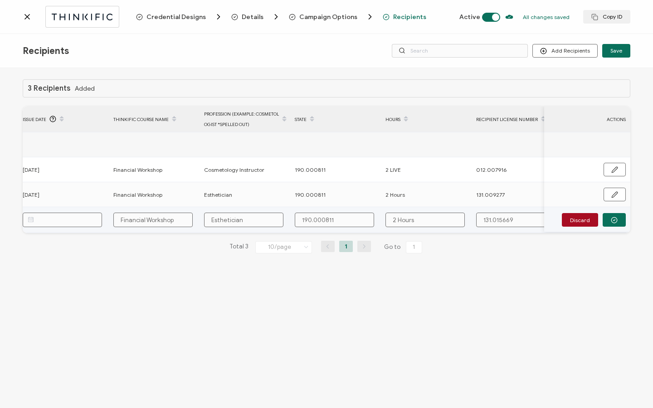
click at [67, 221] on input "text" at bounding box center [62, 220] width 79 height 15
click at [38, 245] on button "Previous Year" at bounding box center [34, 245] width 11 height 6
click at [37, 245] on button "Previous Year" at bounding box center [34, 245] width 11 height 6
click at [46, 246] on button "Previous Month" at bounding box center [44, 245] width 11 height 6
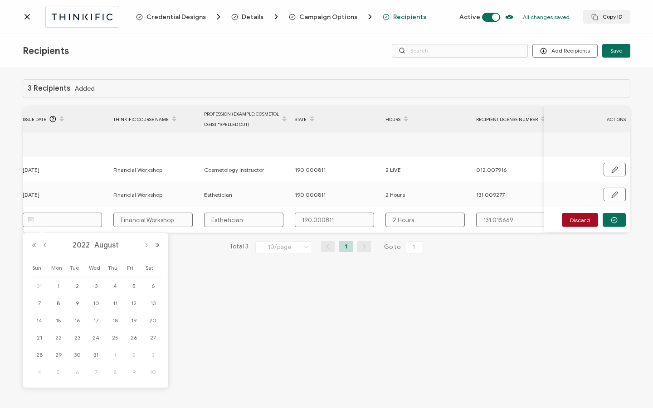
click at [58, 302] on span "8" at bounding box center [58, 303] width 11 height 11
click at [613, 218] on icon "button" at bounding box center [613, 220] width 7 height 7
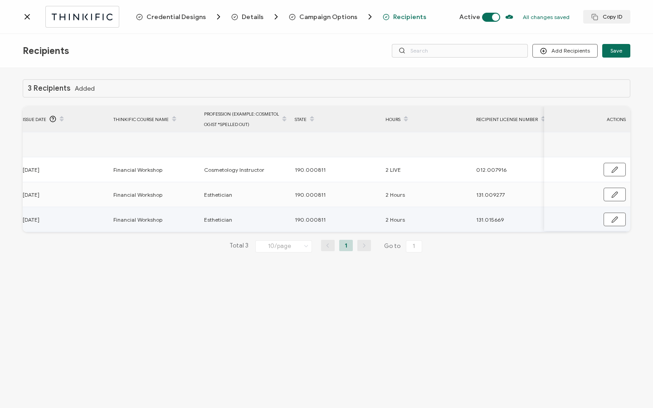
click at [613, 218] on icon "button" at bounding box center [614, 219] width 7 height 7
click at [619, 223] on button "button" at bounding box center [613, 220] width 23 height 14
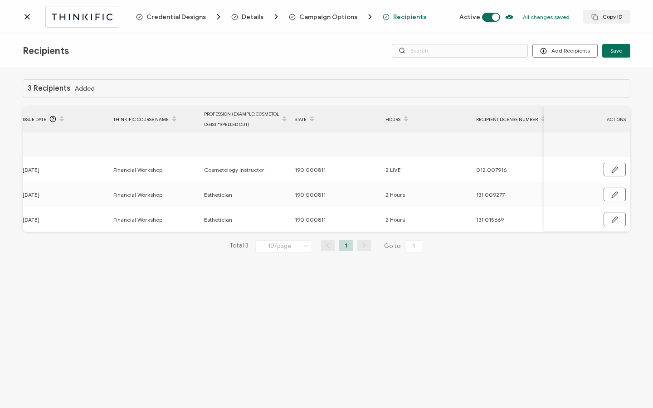
click at [28, 18] on icon at bounding box center [27, 16] width 9 height 9
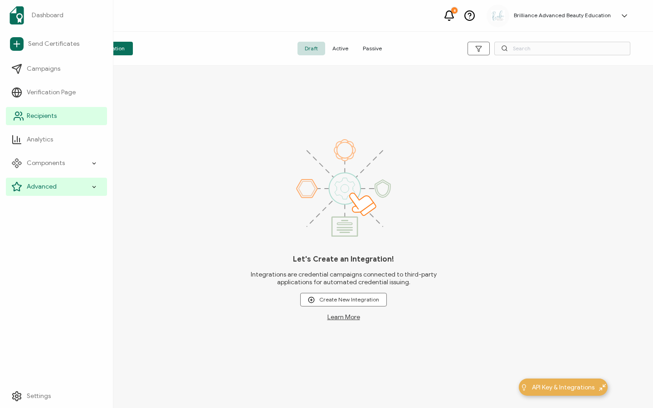
click at [48, 118] on span "Recipients" at bounding box center [42, 115] width 30 height 9
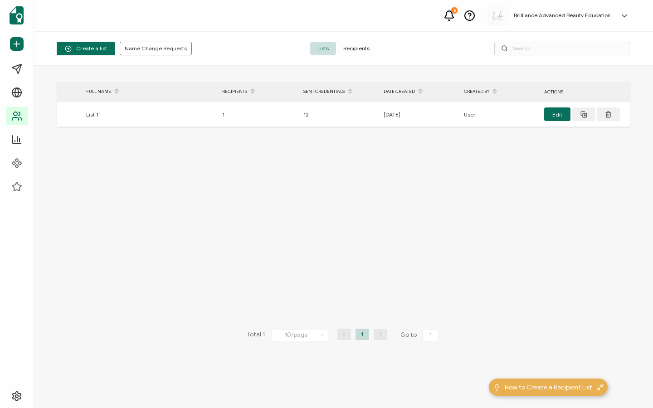
click at [354, 44] on span "Recipients" at bounding box center [356, 49] width 41 height 14
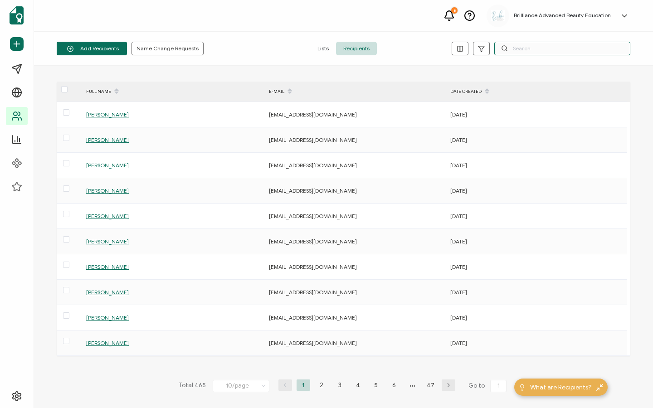
click at [525, 51] on input "text" at bounding box center [562, 49] width 136 height 14
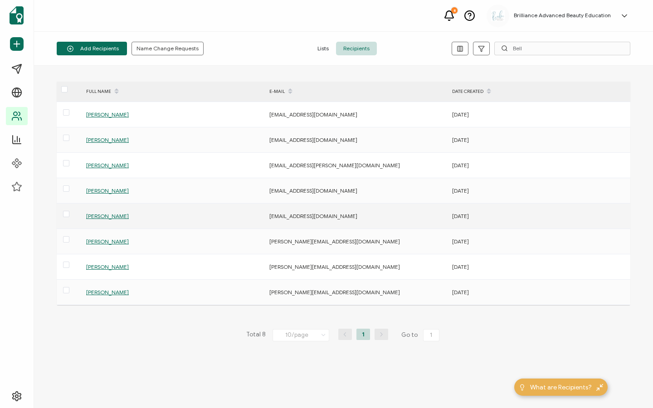
click at [94, 216] on span "[PERSON_NAME]" at bounding box center [107, 216] width 43 height 7
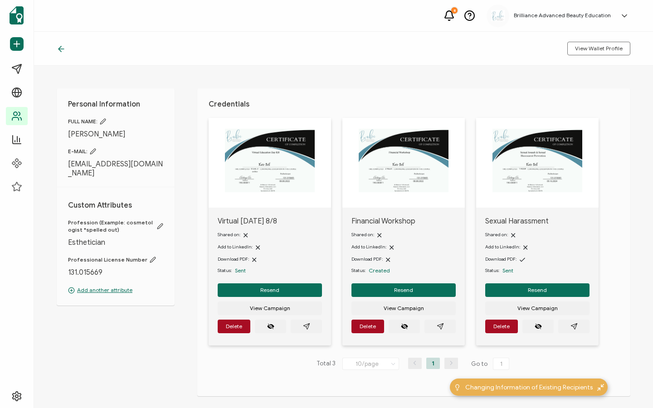
click at [150, 257] on icon at bounding box center [152, 259] width 5 height 5
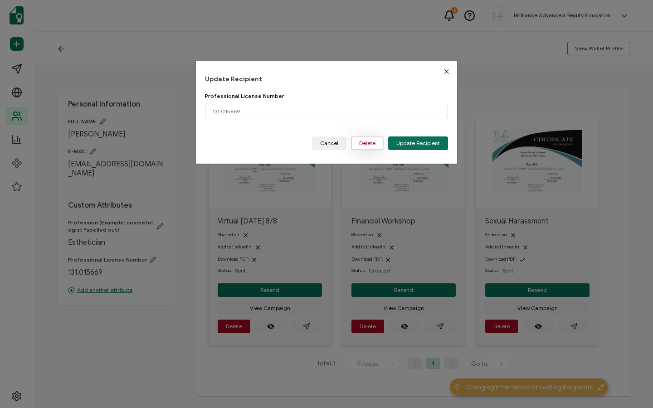
click at [362, 140] on span "Delete" at bounding box center [367, 142] width 16 height 5
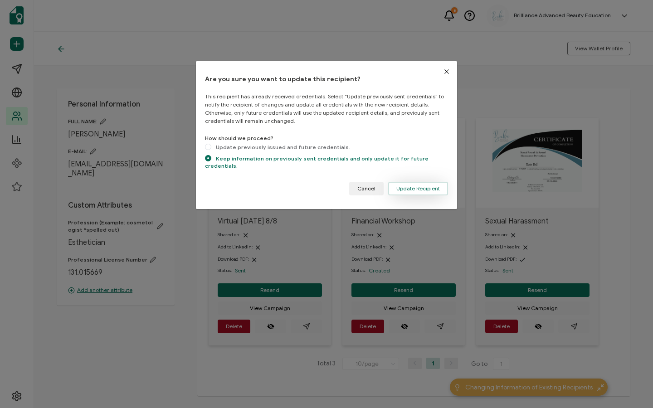
click at [398, 186] on span "Update Recipient" at bounding box center [418, 188] width 44 height 5
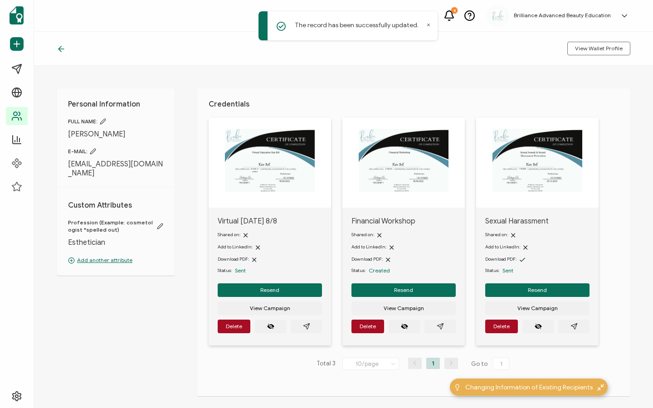
click at [120, 256] on p "Add another attribute" at bounding box center [115, 260] width 95 height 8
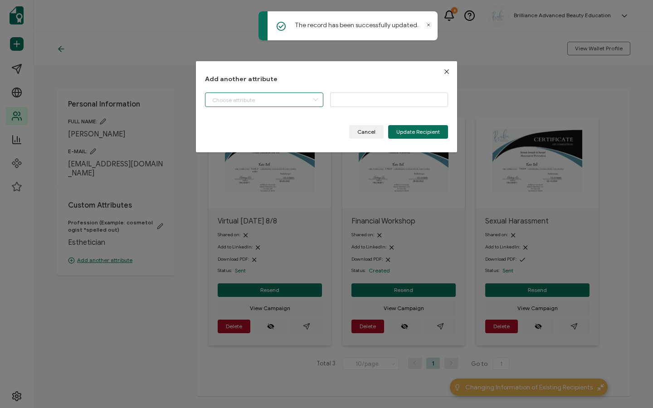
click at [270, 102] on input "dialog" at bounding box center [264, 99] width 118 height 15
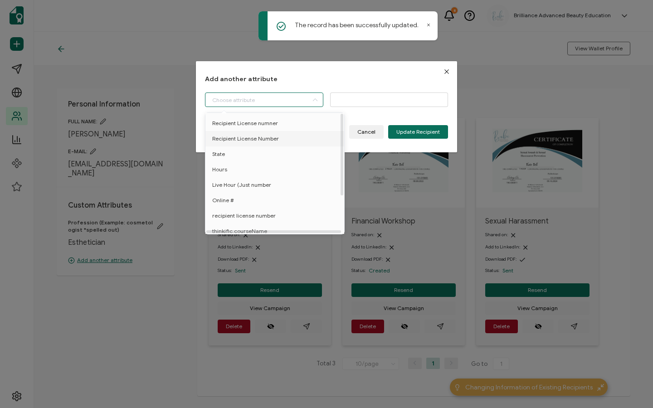
click at [266, 135] on span "Recipient License Number" at bounding box center [245, 138] width 67 height 15
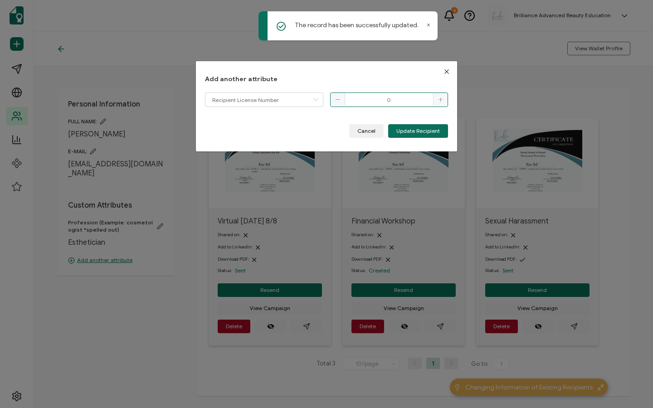
click at [406, 102] on input "0" at bounding box center [389, 99] width 118 height 15
drag, startPoint x: 401, startPoint y: 100, endPoint x: 344, endPoint y: 99, distance: 57.1
click at [344, 99] on input "0" at bounding box center [389, 99] width 118 height 15
click at [355, 128] on button "Cancel" at bounding box center [366, 131] width 34 height 14
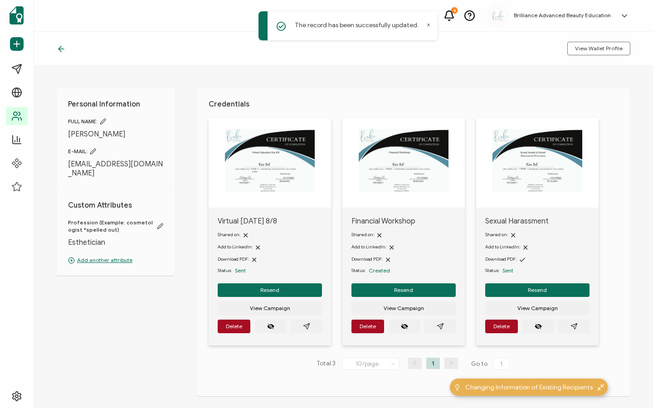
click at [160, 219] on span "Profession (Example: cosmetologist *spelled out)" at bounding box center [115, 226] width 95 height 15
click at [122, 256] on p "Add another attribute" at bounding box center [115, 260] width 95 height 8
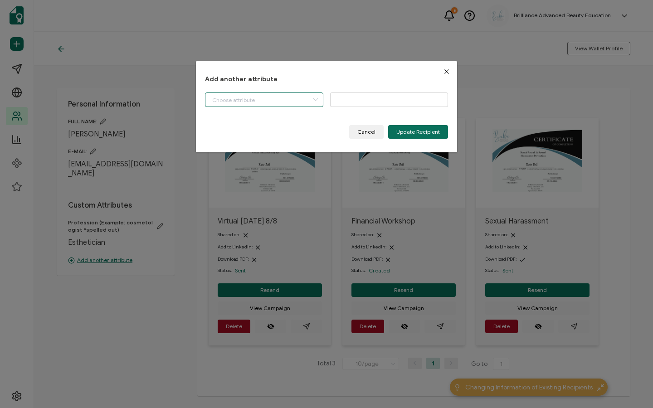
click at [255, 97] on input "dialog" at bounding box center [264, 99] width 118 height 15
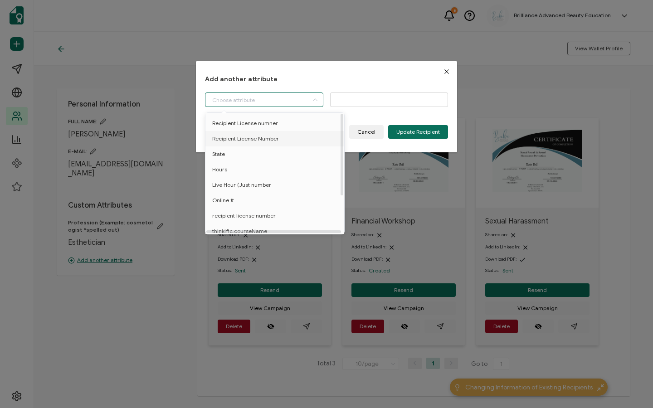
click at [256, 137] on span "Recipient License Number" at bounding box center [245, 138] width 67 height 15
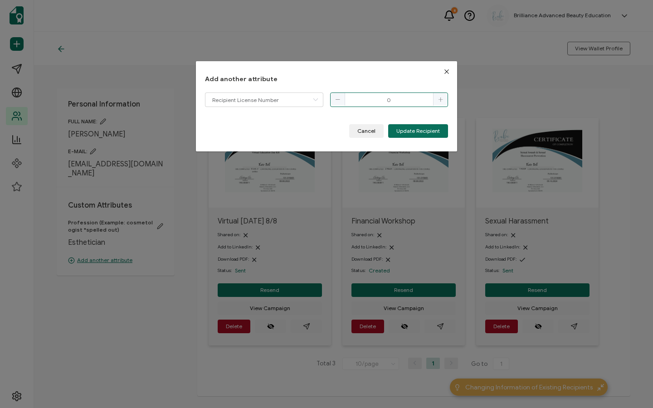
click at [376, 98] on input "0" at bounding box center [389, 99] width 118 height 15
paste input "131.015669"
click at [417, 130] on span "Update Recipient" at bounding box center [418, 130] width 44 height 5
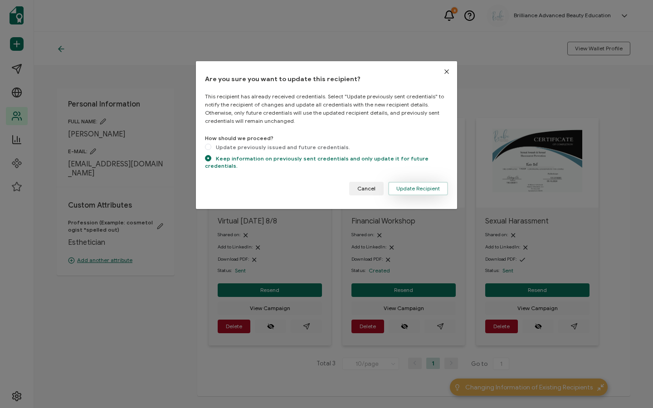
click at [408, 186] on span "Update Recipient" at bounding box center [418, 188] width 44 height 5
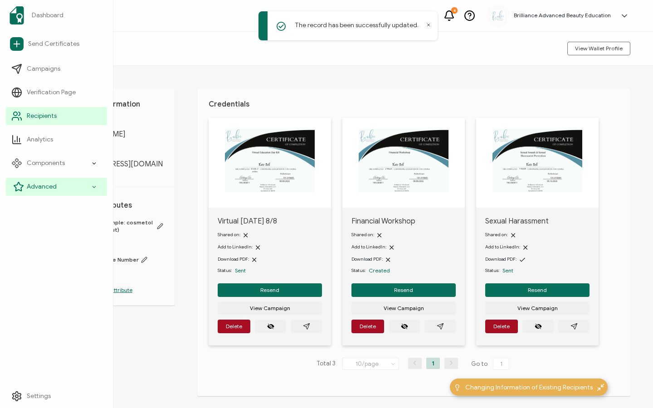
click at [33, 183] on span "Advanced" at bounding box center [42, 186] width 30 height 9
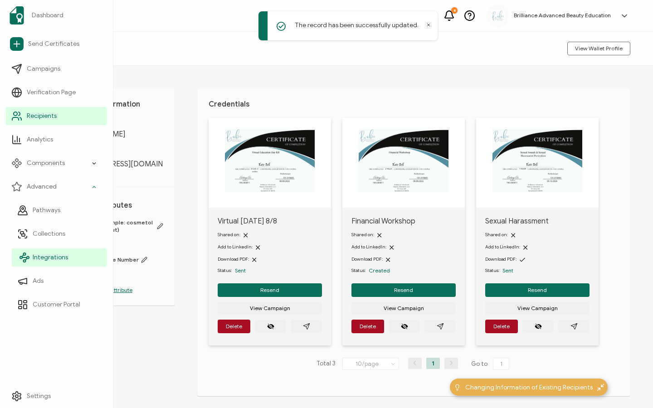
click at [60, 254] on span "Integrations" at bounding box center [50, 257] width 35 height 9
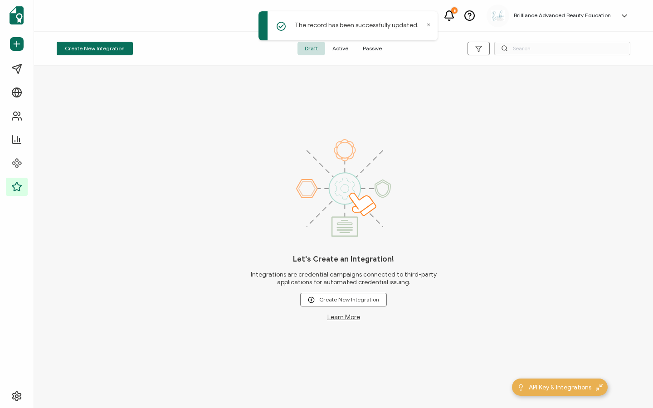
click at [343, 50] on span "Active" at bounding box center [340, 49] width 30 height 14
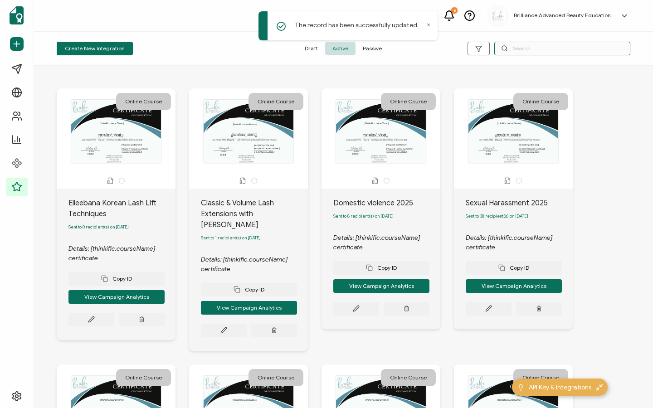
click at [513, 46] on input "text" at bounding box center [562, 49] width 136 height 14
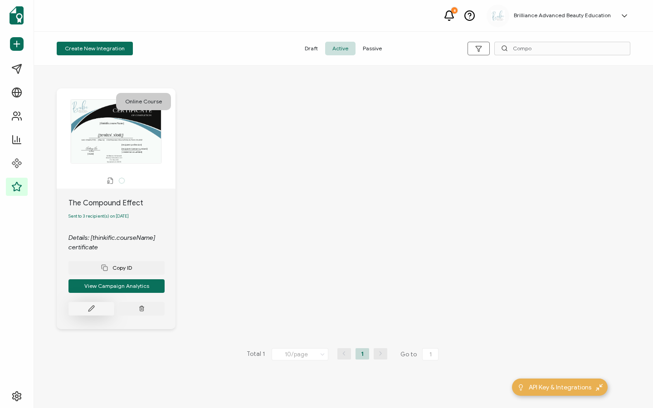
click at [89, 309] on icon at bounding box center [91, 308] width 7 height 7
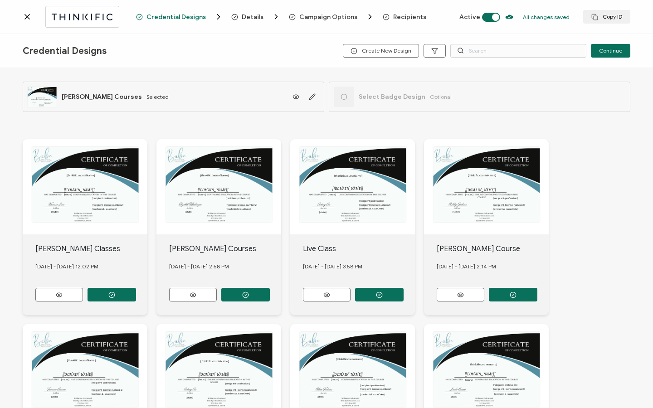
click at [402, 19] on span "Recipients" at bounding box center [409, 17] width 33 height 7
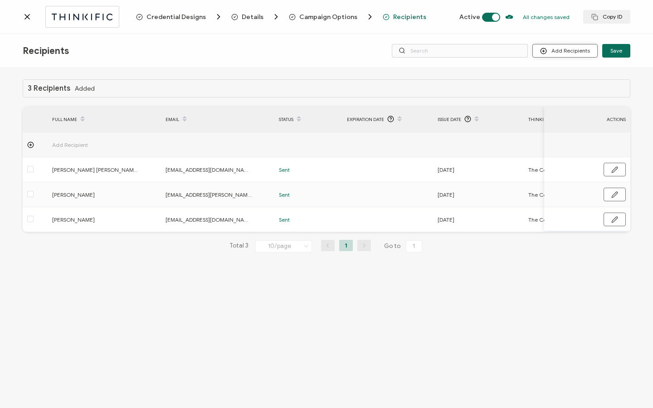
click at [556, 49] on button "Add Recipients" at bounding box center [564, 51] width 65 height 14
click at [561, 87] on span "Import From Recipients" at bounding box center [582, 90] width 59 height 7
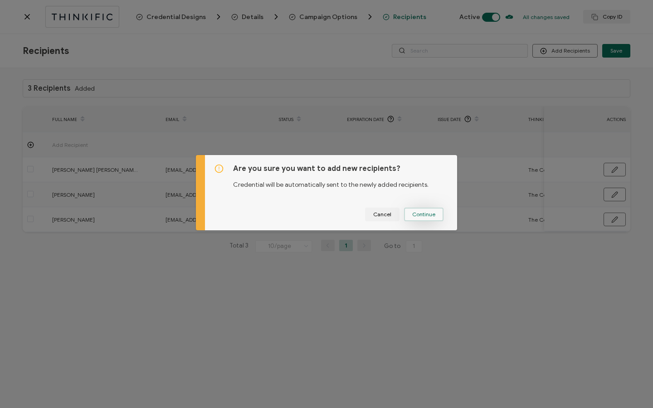
click at [412, 212] on span "Continue" at bounding box center [423, 214] width 23 height 5
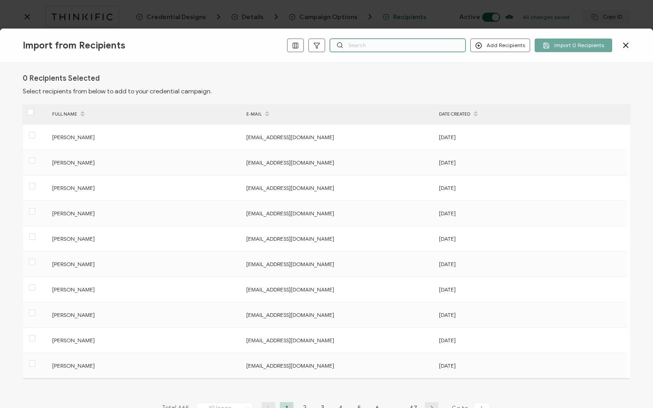
click at [382, 44] on input "text" at bounding box center [397, 46] width 136 height 14
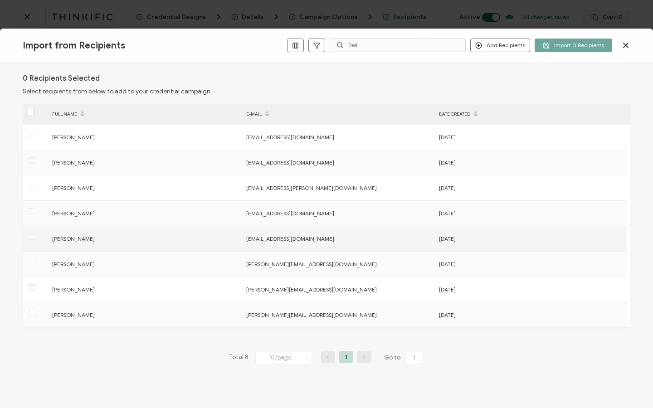
click at [61, 242] on span "[PERSON_NAME]" at bounding box center [73, 238] width 43 height 7
click at [59, 237] on span "[PERSON_NAME]" at bounding box center [73, 238] width 43 height 7
drag, startPoint x: 32, startPoint y: 238, endPoint x: 84, endPoint y: 237, distance: 52.1
click at [32, 238] on span at bounding box center [32, 236] width 6 height 6
click at [35, 233] on input "checkbox" at bounding box center [35, 233] width 0 height 0
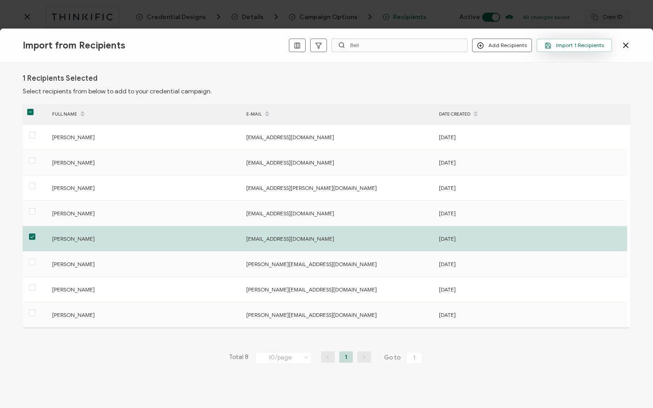
click at [560, 46] on span "Import 1 Recipients" at bounding box center [573, 45] width 59 height 7
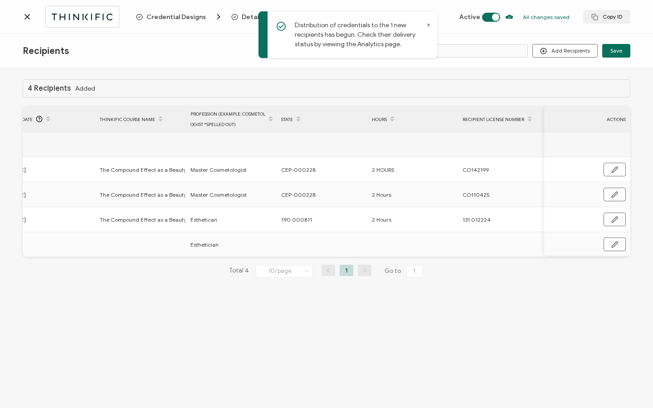
scroll to position [0, 432]
drag, startPoint x: 613, startPoint y: 243, endPoint x: 555, endPoint y: 242, distance: 58.5
click at [613, 243] on icon "button" at bounding box center [614, 244] width 7 height 7
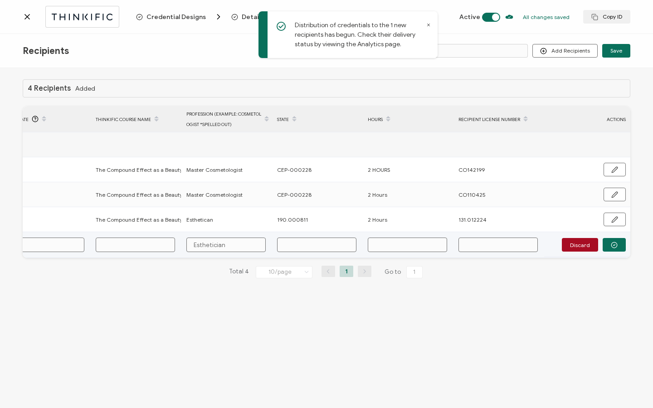
click at [498, 247] on input "text" at bounding box center [497, 244] width 79 height 15
paste input "131.015669"
click at [428, 242] on input "text" at bounding box center [407, 244] width 79 height 15
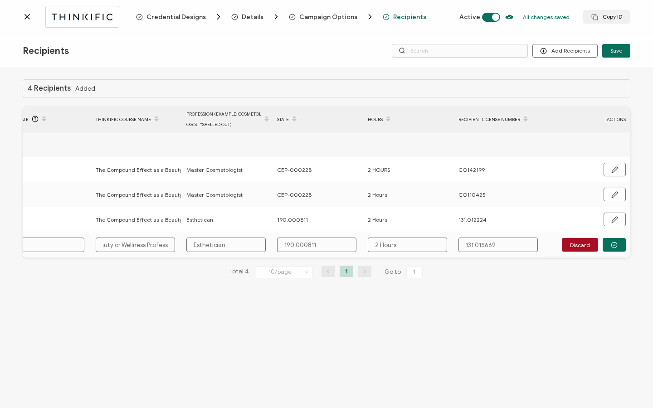
scroll to position [0, 415]
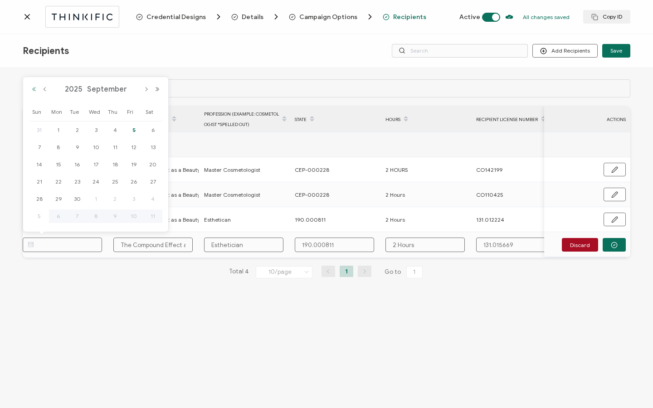
click at [31, 89] on button "Previous Year" at bounding box center [34, 89] width 11 height 6
click at [43, 85] on div "[DATE]" at bounding box center [96, 89] width 134 height 14
click at [44, 90] on button "Previous Month" at bounding box center [44, 89] width 11 height 6
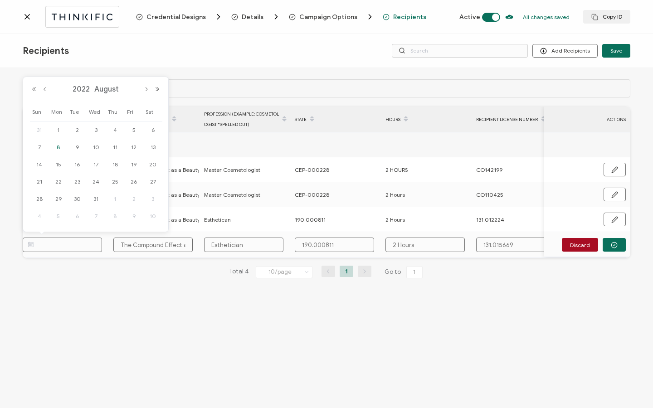
click at [60, 147] on span "8" at bounding box center [58, 147] width 11 height 11
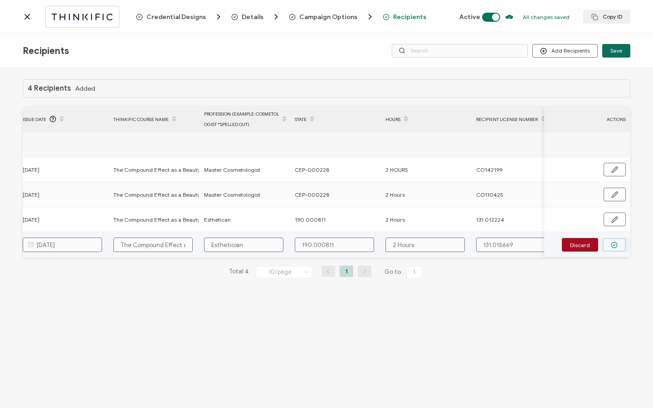
click at [607, 242] on button "button" at bounding box center [613, 245] width 23 height 14
click at [607, 242] on button "button" at bounding box center [614, 244] width 22 height 14
click at [619, 244] on button "button" at bounding box center [613, 245] width 23 height 14
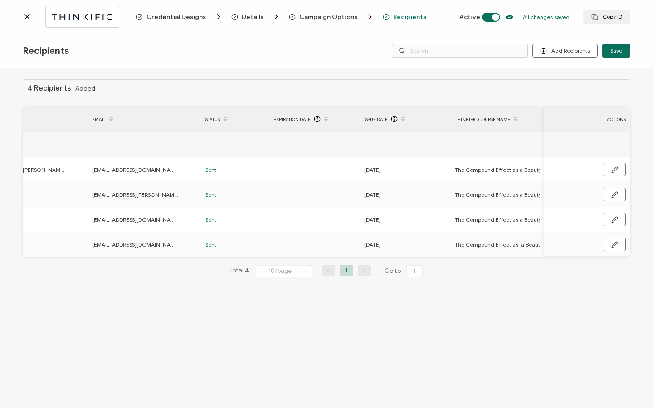
scroll to position [0, 37]
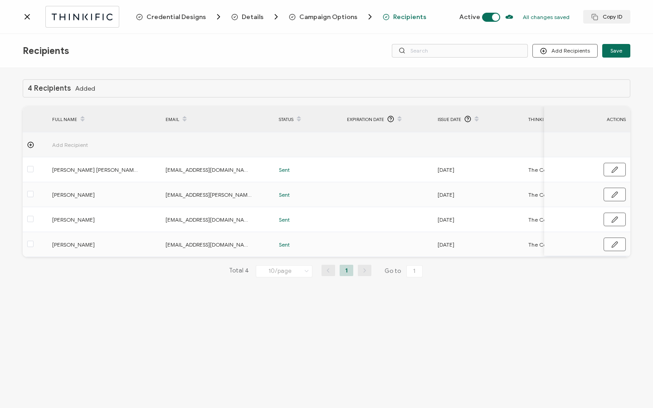
click at [24, 16] on icon at bounding box center [27, 16] width 9 height 9
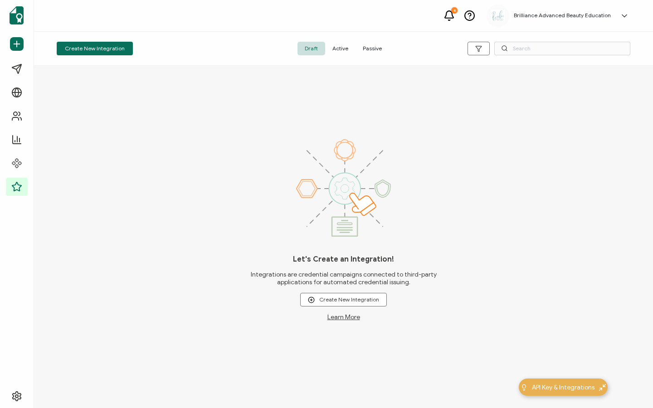
click at [342, 43] on span "Active" at bounding box center [340, 49] width 30 height 14
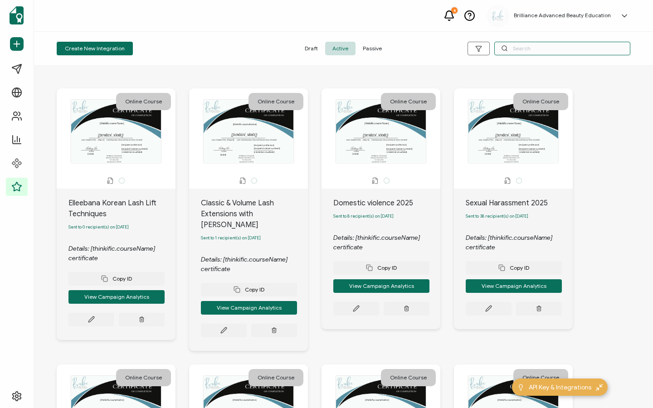
click at [553, 48] on input "text" at bounding box center [562, 49] width 136 height 14
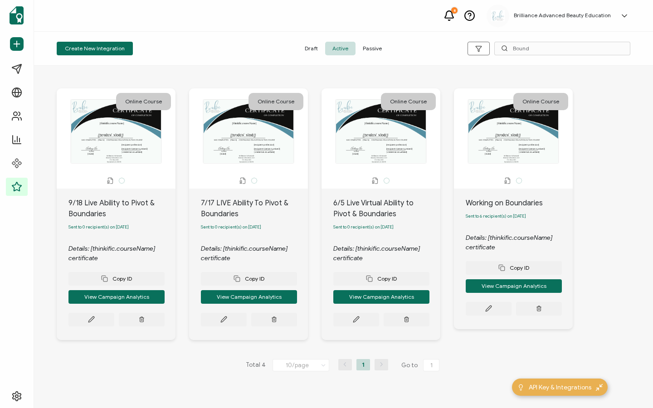
click at [377, 50] on span "Passive" at bounding box center [372, 49] width 34 height 14
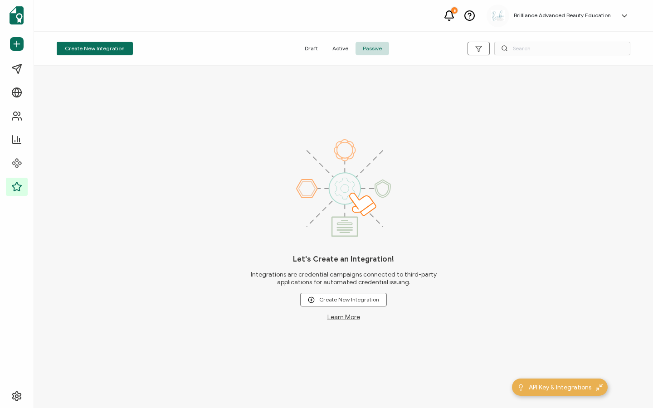
click at [343, 51] on span "Active" at bounding box center [340, 49] width 30 height 14
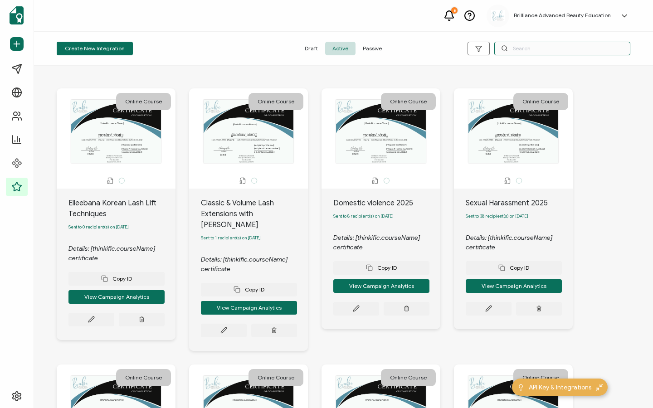
click at [525, 46] on input "text" at bounding box center [562, 49] width 136 height 14
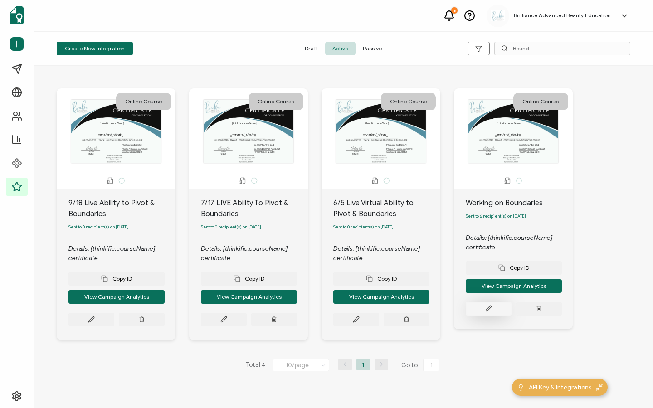
click at [494, 315] on button at bounding box center [488, 309] width 46 height 14
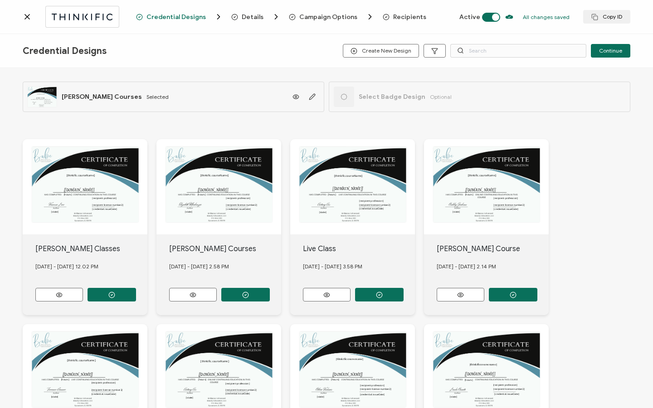
click at [398, 19] on span "Recipients" at bounding box center [409, 17] width 33 height 7
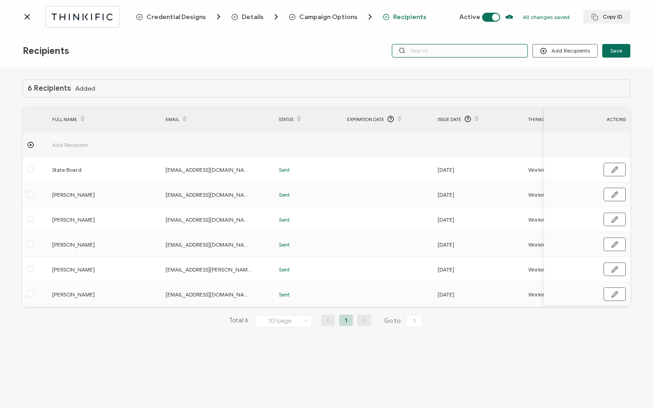
click at [426, 49] on input "text" at bounding box center [460, 51] width 136 height 14
click at [629, 67] on div "Recipients Add Recipients Upload Recipients Import From Recipients Import From …" at bounding box center [326, 51] width 653 height 34
click at [573, 53] on button "Add Recipients" at bounding box center [564, 51] width 65 height 14
click at [564, 91] on span "Import From Recipients" at bounding box center [582, 90] width 59 height 7
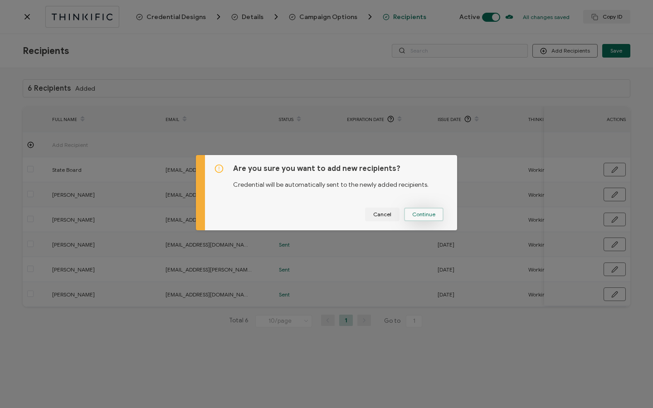
click at [424, 213] on span "Continue" at bounding box center [423, 214] width 23 height 5
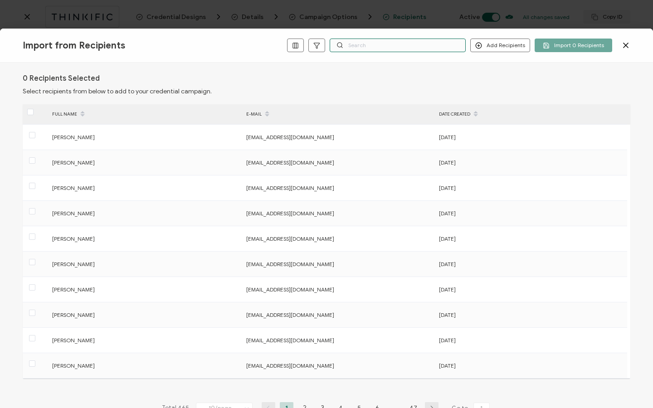
click at [393, 45] on input "text" at bounding box center [397, 46] width 136 height 14
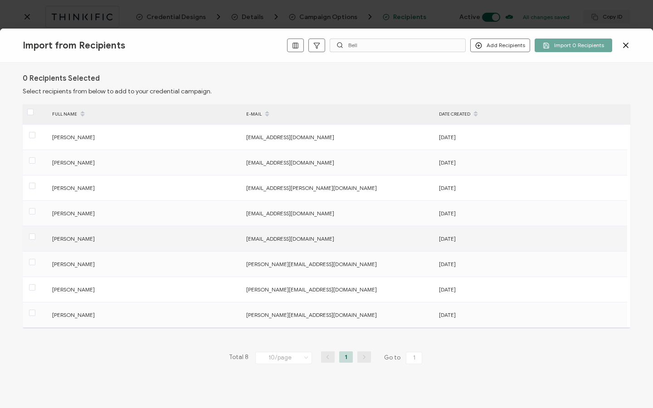
click at [53, 238] on span "[PERSON_NAME]" at bounding box center [73, 238] width 43 height 7
click at [31, 237] on span at bounding box center [32, 236] width 6 height 6
click at [35, 233] on input "checkbox" at bounding box center [35, 233] width 0 height 0
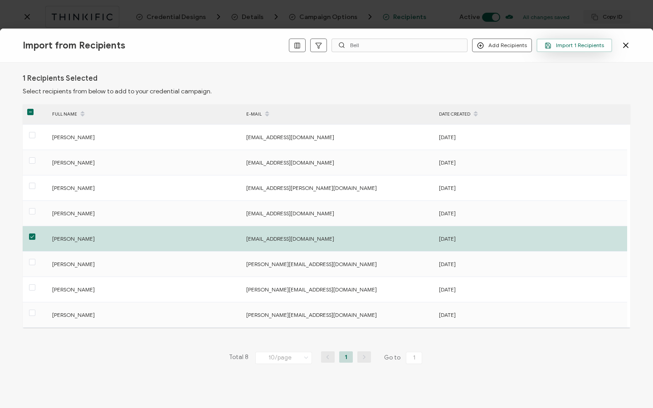
click at [568, 46] on span "Import 1 Recipients" at bounding box center [573, 45] width 59 height 7
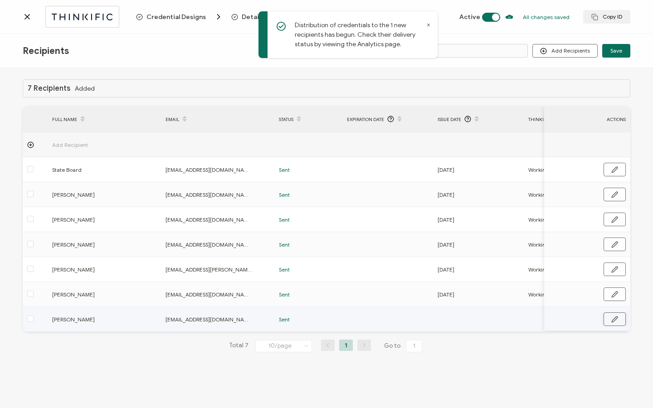
click at [611, 314] on button "button" at bounding box center [614, 319] width 22 height 14
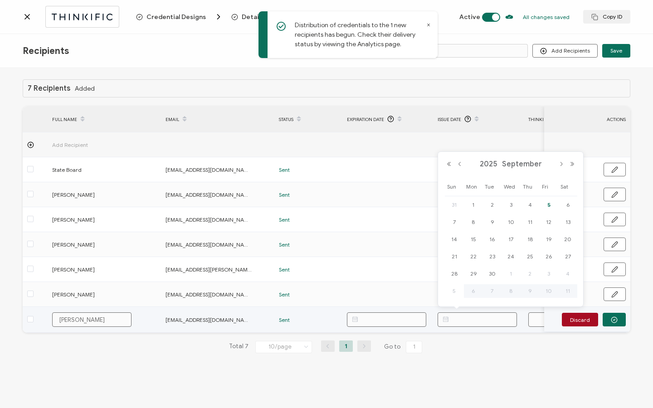
click at [453, 320] on input "text" at bounding box center [476, 319] width 79 height 15
click at [449, 166] on button "Previous Year" at bounding box center [448, 164] width 11 height 6
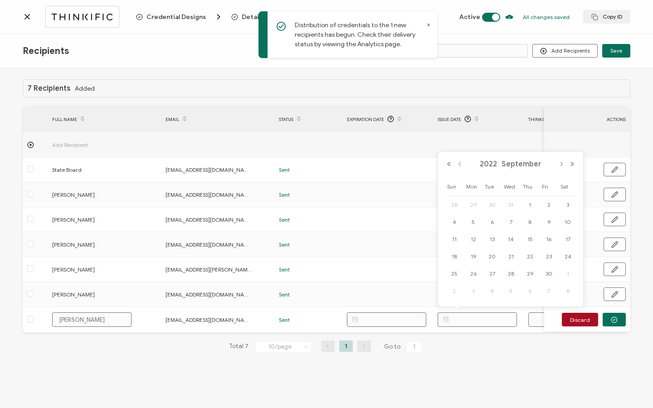
click at [461, 165] on button "Previous Month" at bounding box center [459, 164] width 11 height 6
click at [474, 218] on span "8" at bounding box center [473, 222] width 11 height 11
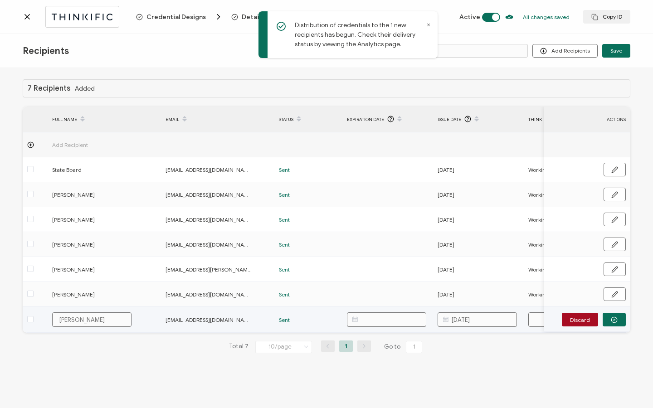
click at [535, 324] on input "text" at bounding box center [567, 319] width 79 height 15
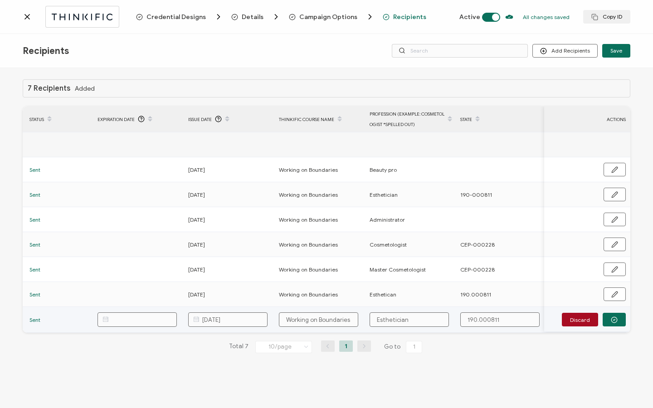
scroll to position [0, 433]
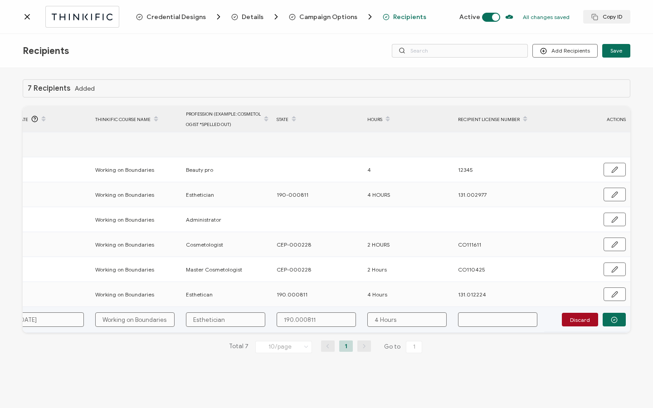
paste input "131.015669"
click at [616, 323] on icon "button" at bounding box center [613, 319] width 7 height 7
click at [618, 323] on button "button" at bounding box center [614, 319] width 22 height 14
click at [617, 322] on icon "button" at bounding box center [613, 319] width 7 height 7
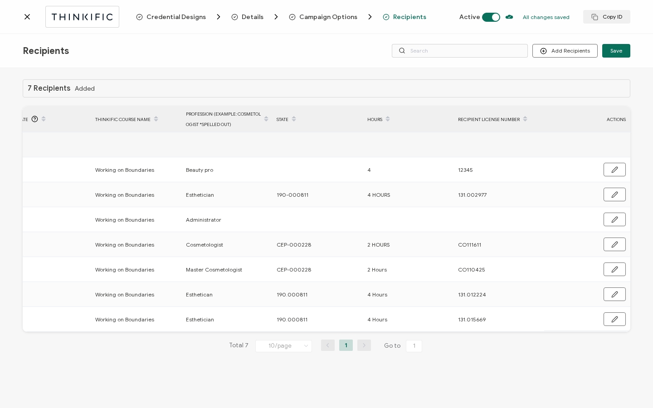
click at [27, 19] on icon at bounding box center [27, 16] width 9 height 9
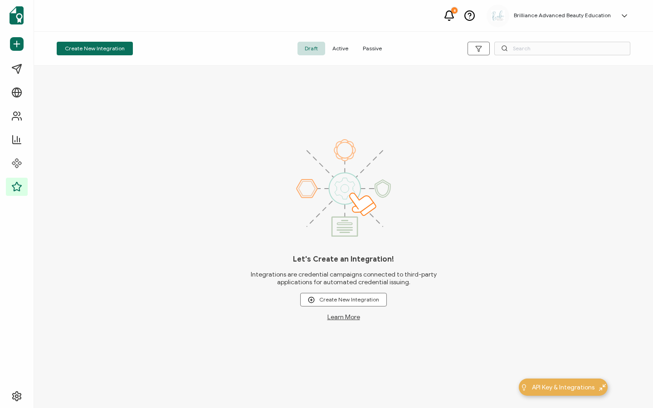
click at [345, 49] on span "Active" at bounding box center [340, 49] width 30 height 14
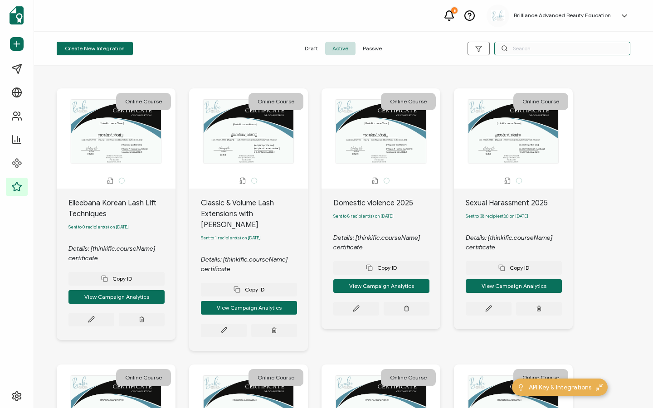
click at [513, 48] on input "text" at bounding box center [562, 49] width 136 height 14
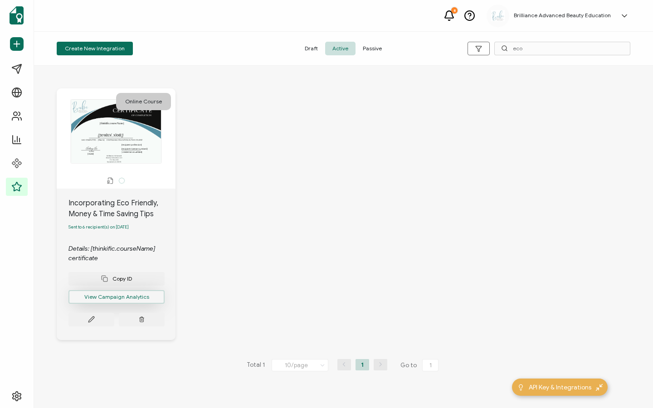
click at [89, 300] on button "View Campaign Analytics" at bounding box center [116, 297] width 96 height 14
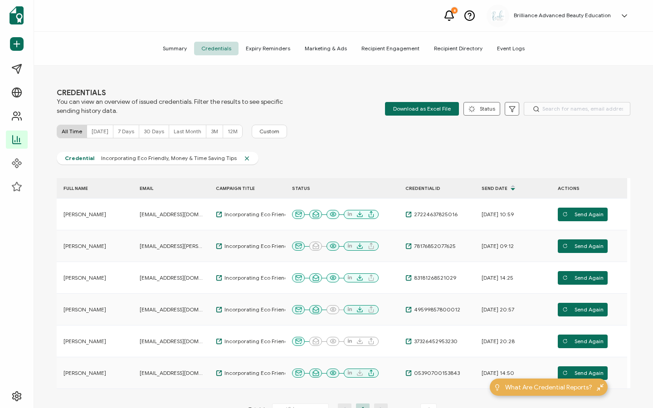
scroll to position [2, 0]
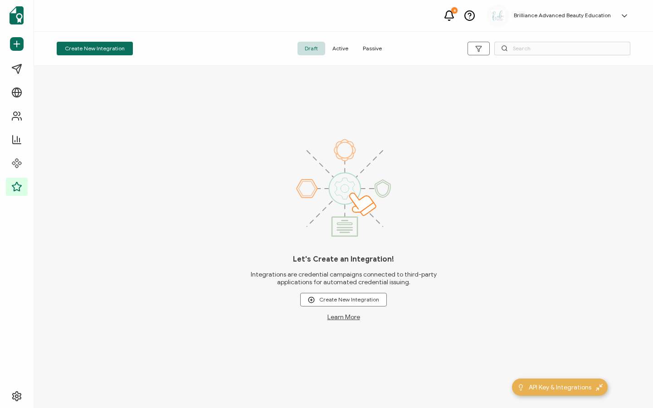
click at [346, 49] on span "Active" at bounding box center [340, 49] width 30 height 14
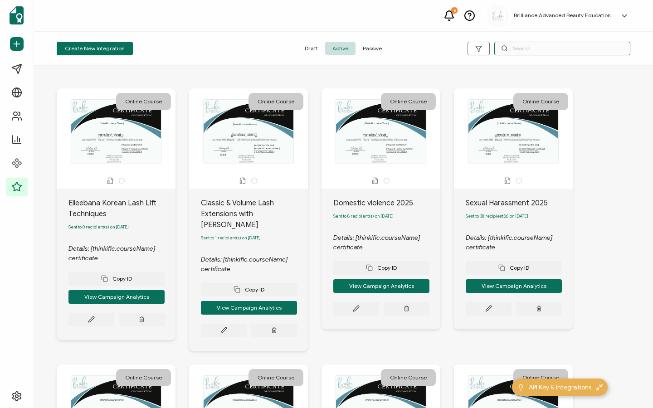
click at [523, 50] on input "text" at bounding box center [562, 49] width 136 height 14
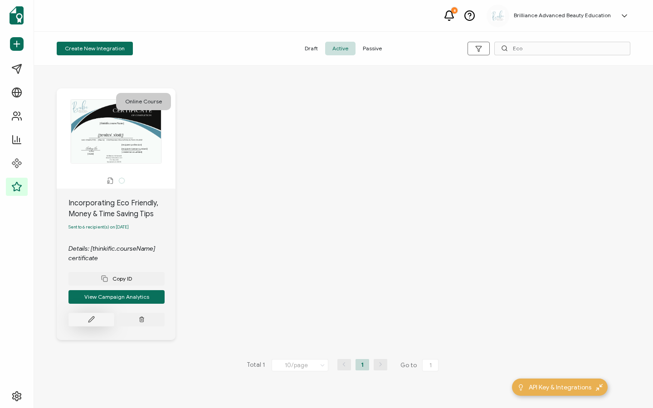
click at [88, 323] on icon at bounding box center [91, 319] width 7 height 7
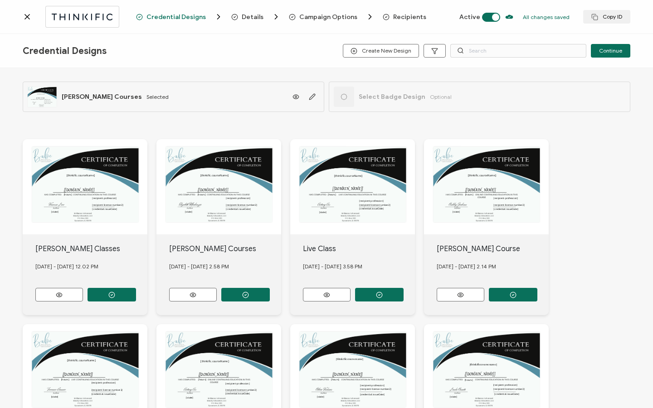
click at [408, 19] on span "Recipients" at bounding box center [409, 17] width 33 height 7
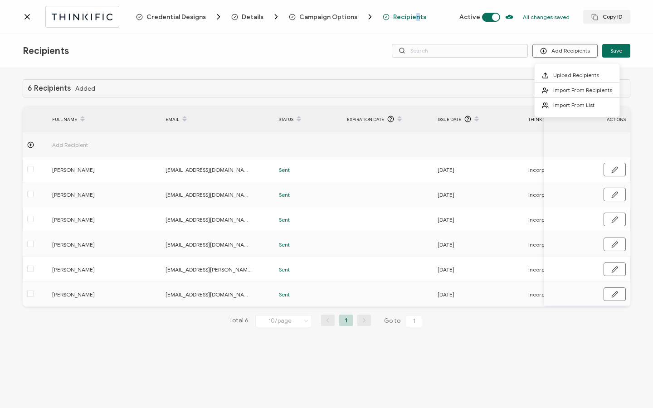
click at [571, 51] on button "Add Recipients" at bounding box center [564, 51] width 65 height 14
click at [563, 90] on span "Import From Recipients" at bounding box center [582, 90] width 59 height 7
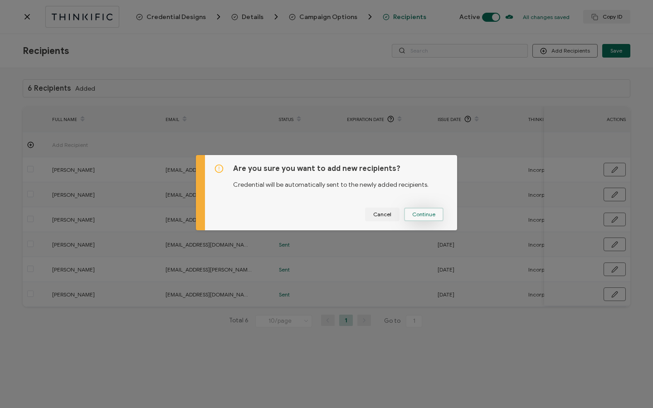
click at [411, 218] on button "Continue" at bounding box center [423, 215] width 39 height 14
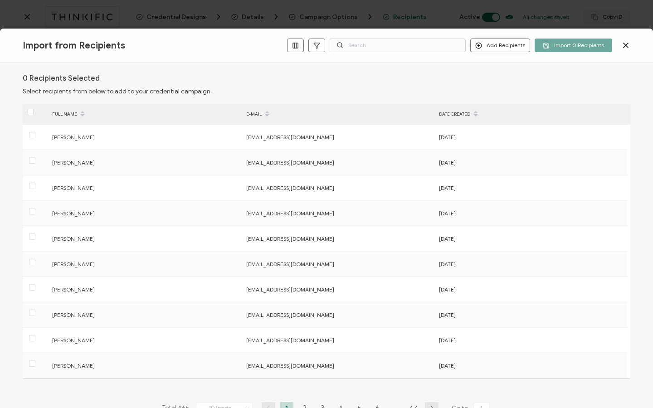
click at [518, 45] on button "Add Recipients" at bounding box center [500, 46] width 60 height 14
click at [583, 68] on div "0 Recipients Selected Select recipients from below to add to your credential ca…" at bounding box center [326, 235] width 653 height 345
click at [518, 45] on button "Add Recipients" at bounding box center [500, 46] width 60 height 14
click at [517, 78] on span "Add a Single Recipient" at bounding box center [521, 77] width 57 height 7
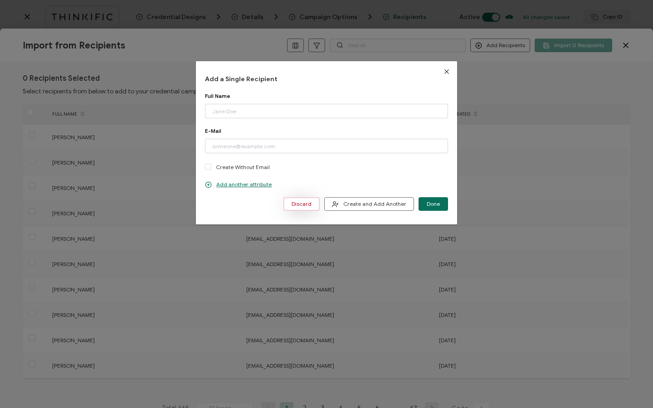
click at [312, 198] on button "Discard" at bounding box center [301, 204] width 36 height 14
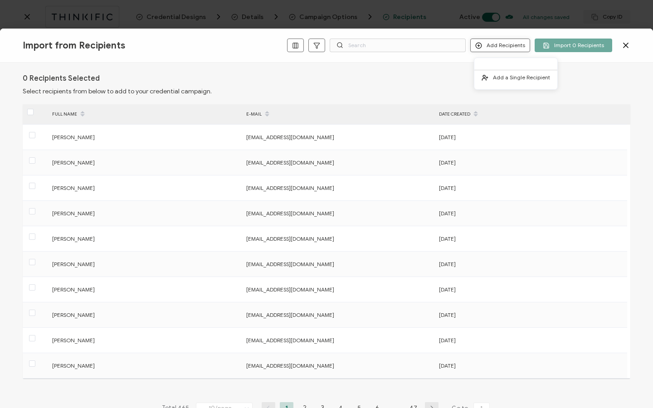
click at [507, 45] on button "Add Recipients" at bounding box center [500, 46] width 60 height 14
click at [623, 45] on icon at bounding box center [625, 45] width 9 height 9
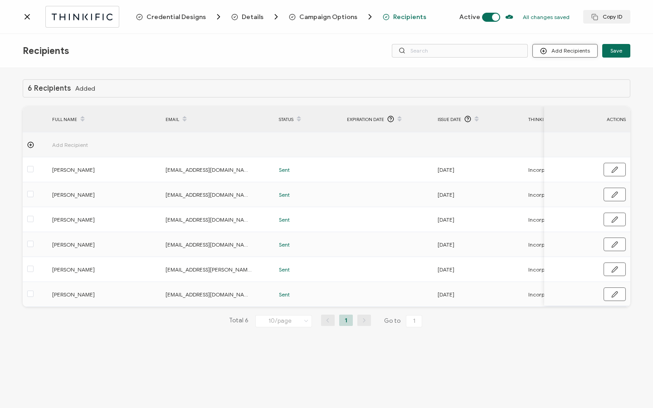
click at [560, 57] on button "Add Recipients" at bounding box center [564, 51] width 65 height 14
click at [556, 92] on span "Import From Recipients" at bounding box center [582, 90] width 59 height 7
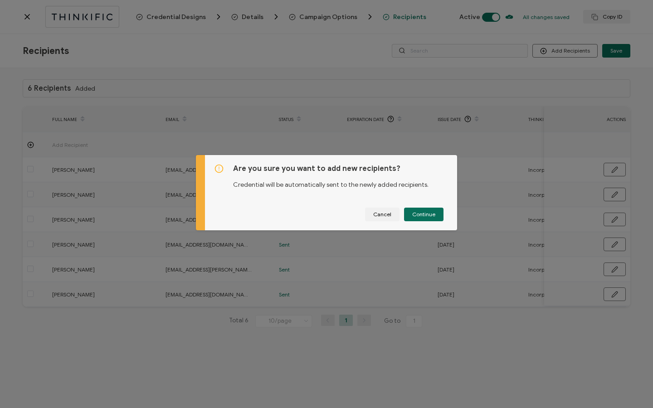
click at [434, 206] on div "Are you sure you want to add new recipients? Credential will be automatically s…" at bounding box center [331, 192] width 252 height 75
click at [432, 212] on button "Continue" at bounding box center [423, 215] width 39 height 14
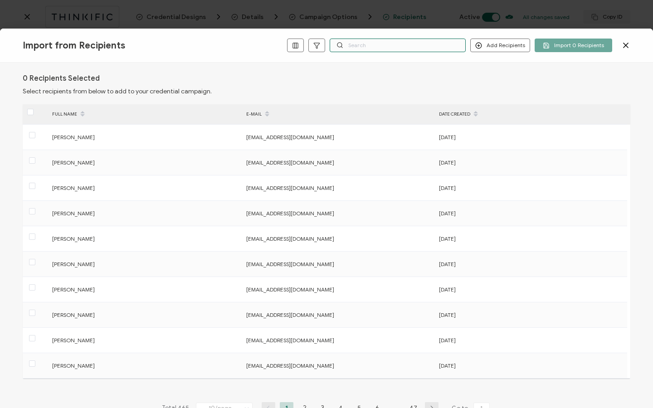
click at [353, 42] on input "text" at bounding box center [397, 46] width 136 height 14
click at [492, 48] on button "Add Recipients" at bounding box center [500, 46] width 60 height 14
click at [504, 83] on li "Add a Single Recipient" at bounding box center [515, 77] width 83 height 15
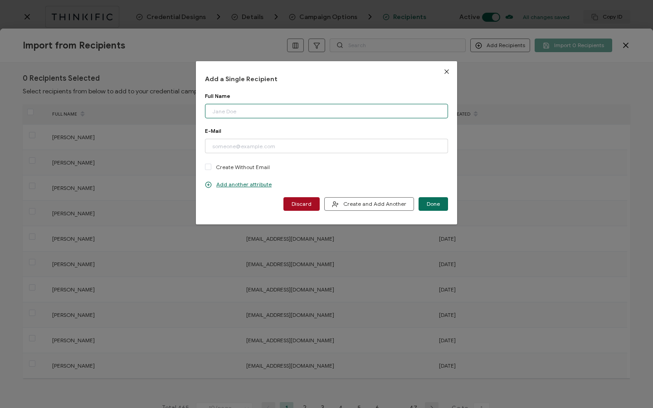
click at [264, 112] on input "dialog" at bounding box center [326, 111] width 243 height 15
click at [443, 70] on icon "Close" at bounding box center [446, 71] width 7 height 7
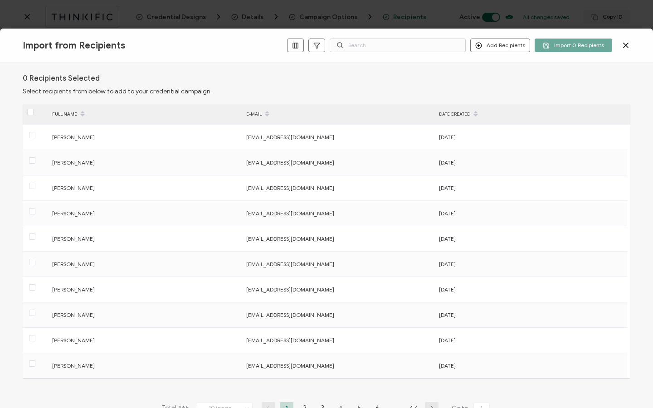
click at [625, 42] on icon at bounding box center [625, 45] width 9 height 9
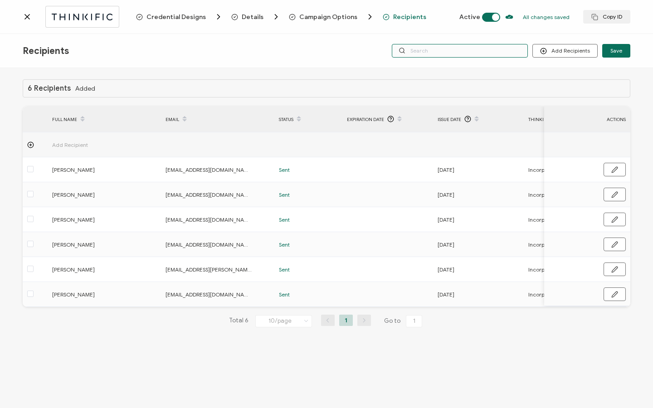
click at [471, 48] on input "text" at bounding box center [460, 51] width 136 height 14
click at [558, 52] on button "Add Recipients" at bounding box center [564, 51] width 65 height 14
click at [563, 92] on span "Import From Recipients" at bounding box center [582, 90] width 59 height 7
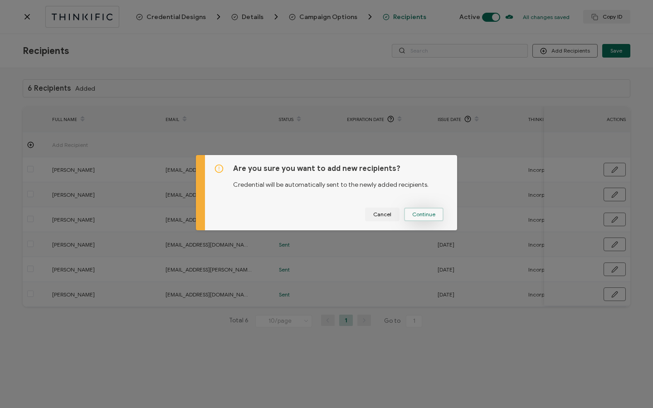
click at [427, 213] on span "Continue" at bounding box center [423, 214] width 23 height 5
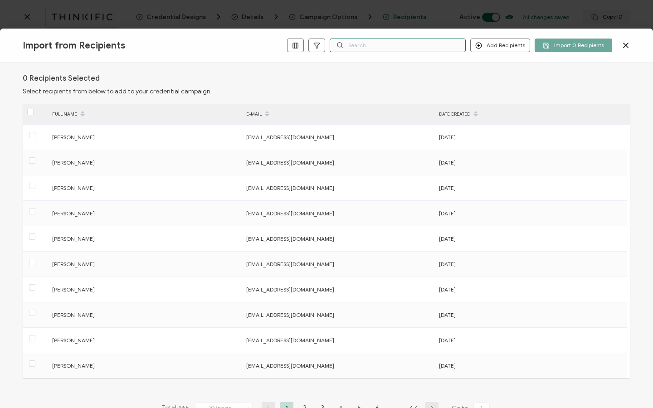
click at [386, 47] on input "text" at bounding box center [397, 46] width 136 height 14
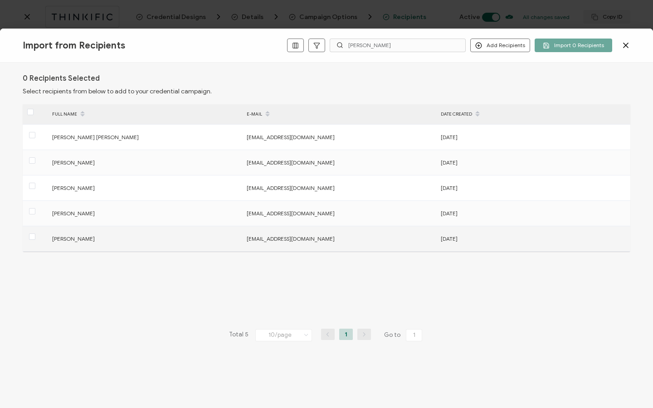
click at [108, 240] on div "[PERSON_NAME]" at bounding box center [144, 238] width 193 height 10
click at [32, 238] on span at bounding box center [32, 236] width 6 height 6
click at [35, 233] on input "checkbox" at bounding box center [35, 233] width 0 height 0
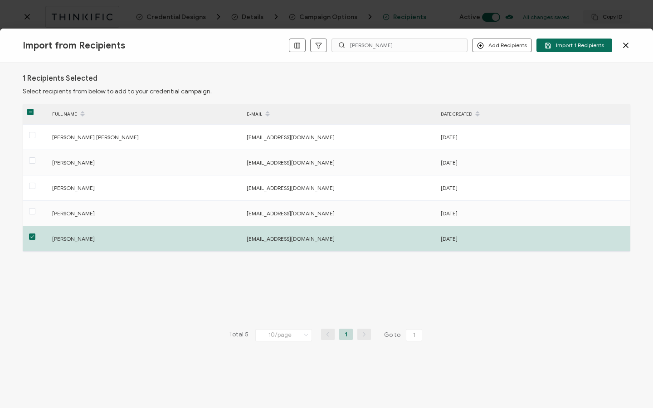
click at [554, 44] on span "Import 1 Recipients" at bounding box center [573, 45] width 59 height 7
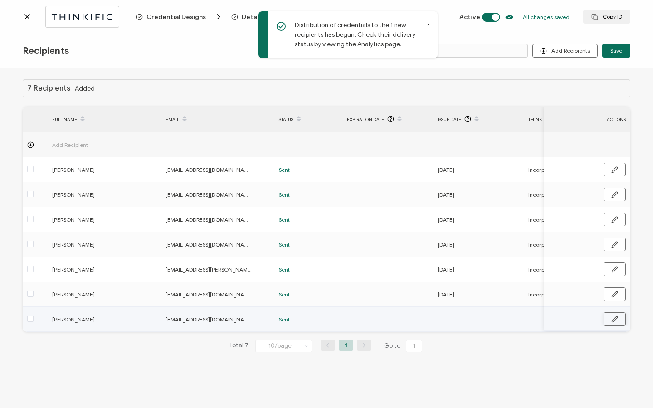
click at [613, 320] on icon "button" at bounding box center [614, 319] width 7 height 7
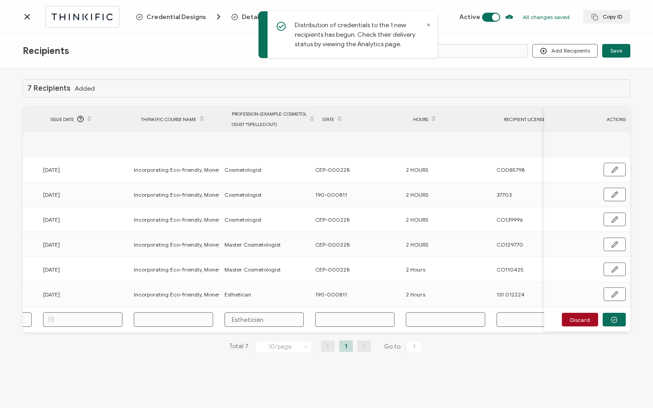
scroll to position [0, 396]
click at [512, 312] on td at bounding box center [535, 320] width 91 height 26
click at [512, 319] on input "text" at bounding box center [533, 319] width 79 height 15
paste input "131.015669"
click at [433, 320] on input "text" at bounding box center [443, 319] width 79 height 15
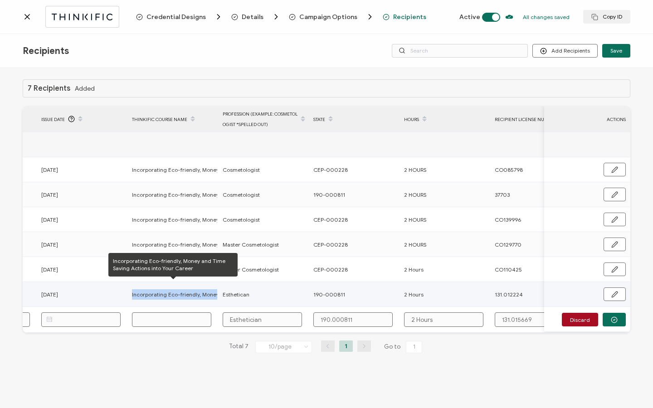
drag, startPoint x: 130, startPoint y: 293, endPoint x: 207, endPoint y: 285, distance: 77.4
click at [215, 293] on div "Incorporating Eco-friendly, Money and Time Saving Actions into Your Career" at bounding box center [172, 294] width 90 height 10
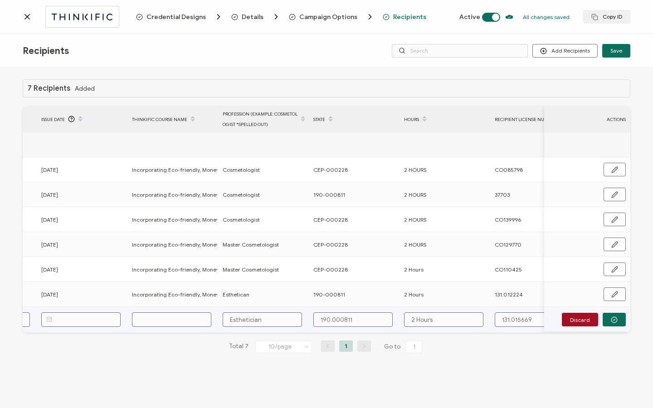
click at [167, 319] on input "text" at bounding box center [171, 319] width 79 height 15
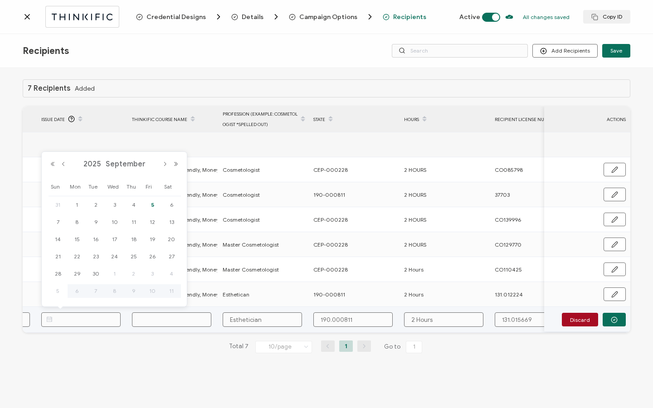
click at [85, 318] on input "text" at bounding box center [80, 319] width 79 height 15
click at [55, 166] on button "Previous Year" at bounding box center [52, 164] width 11 height 6
click at [62, 163] on button "Previous Month" at bounding box center [63, 164] width 11 height 6
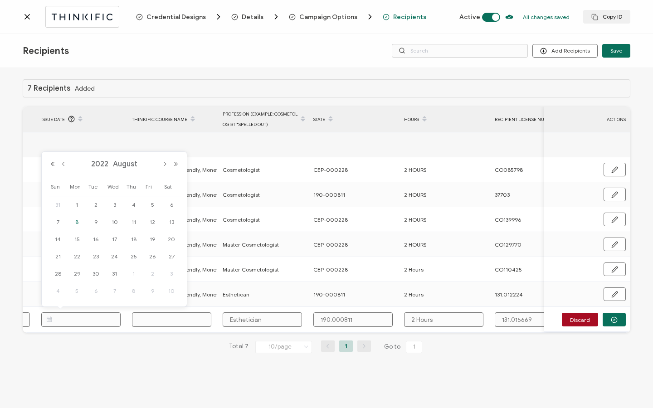
click at [78, 221] on span "8" at bounding box center [77, 222] width 11 height 11
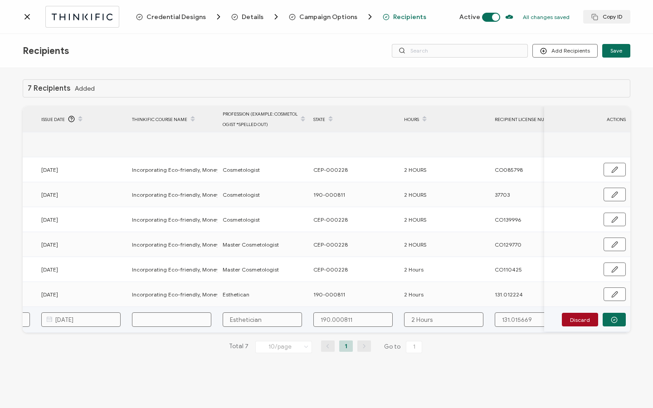
click at [150, 314] on input "text" at bounding box center [171, 319] width 79 height 15
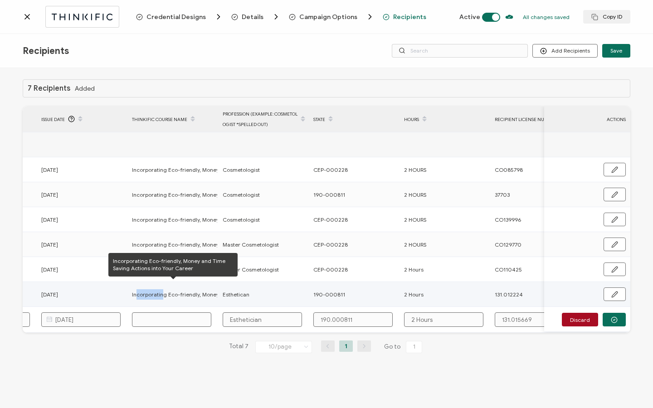
drag, startPoint x: 135, startPoint y: 295, endPoint x: 161, endPoint y: 295, distance: 25.8
click at [161, 295] on span "Incorporating Eco-friendly, Money and Time Saving Actions into Your Career" at bounding box center [229, 294] width 194 height 10
drag, startPoint x: 160, startPoint y: 295, endPoint x: 141, endPoint y: 296, distance: 18.1
click at [160, 295] on span "Incorporating Eco-friendly, Money and Time Saving Actions into Your Career" at bounding box center [229, 294] width 194 height 10
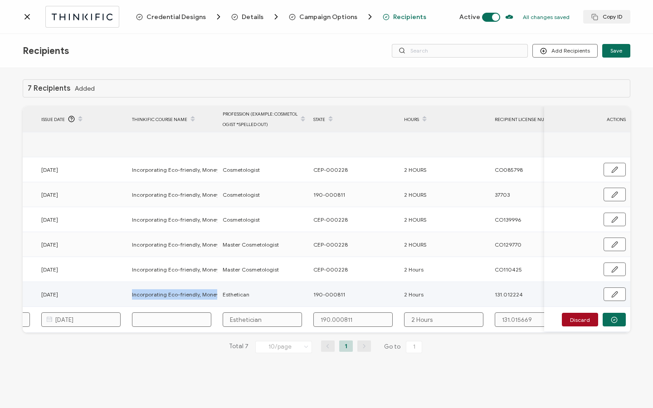
drag, startPoint x: 131, startPoint y: 293, endPoint x: 218, endPoint y: 294, distance: 87.0
click at [219, 294] on tr "[PERSON_NAME] [EMAIL_ADDRESS][DOMAIN_NAME] Sent [DATE] Incorporating Eco-friend…" at bounding box center [147, 294] width 1040 height 25
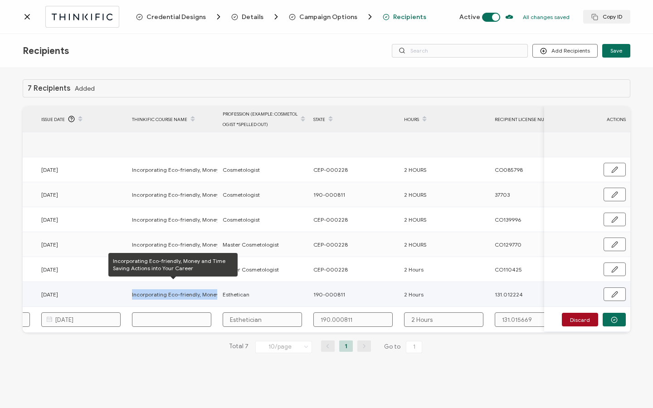
copy span "Incorporating Eco-friendly, Money and Time Saving Actions into Your Career"
click at [161, 318] on input "text" at bounding box center [171, 319] width 79 height 15
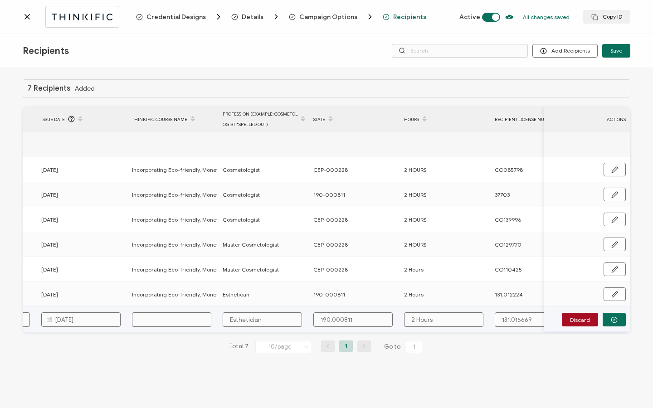
paste input "Incorporating Eco-friendly, Money and Time Saving Actions into Your Career"
click at [623, 318] on button "button" at bounding box center [613, 320] width 23 height 14
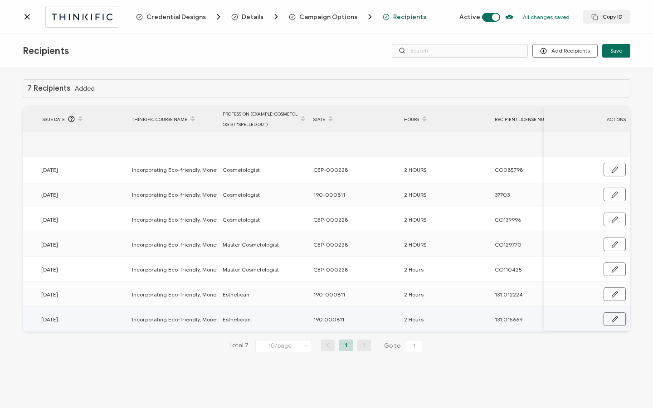
click at [619, 319] on button "button" at bounding box center [614, 319] width 22 height 14
click at [619, 319] on button "button" at bounding box center [613, 320] width 23 height 14
